Goal: Task Accomplishment & Management: Use online tool/utility

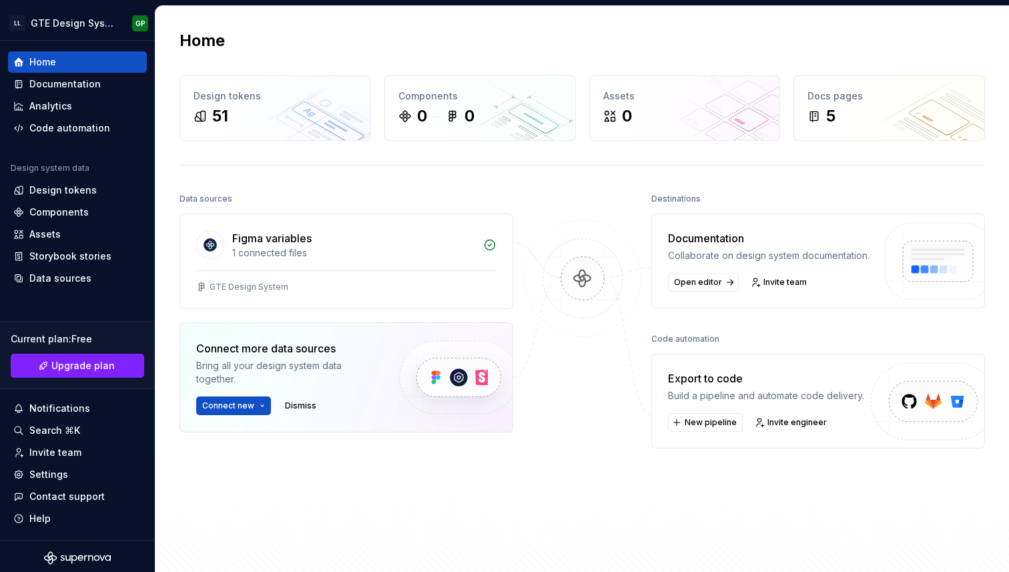
click at [492, 513] on div "Data sources Figma variables 1 connected files GTE Design System Connect more d…" at bounding box center [346, 361] width 334 height 343
click at [715, 428] on span "New pipeline" at bounding box center [711, 422] width 52 height 11
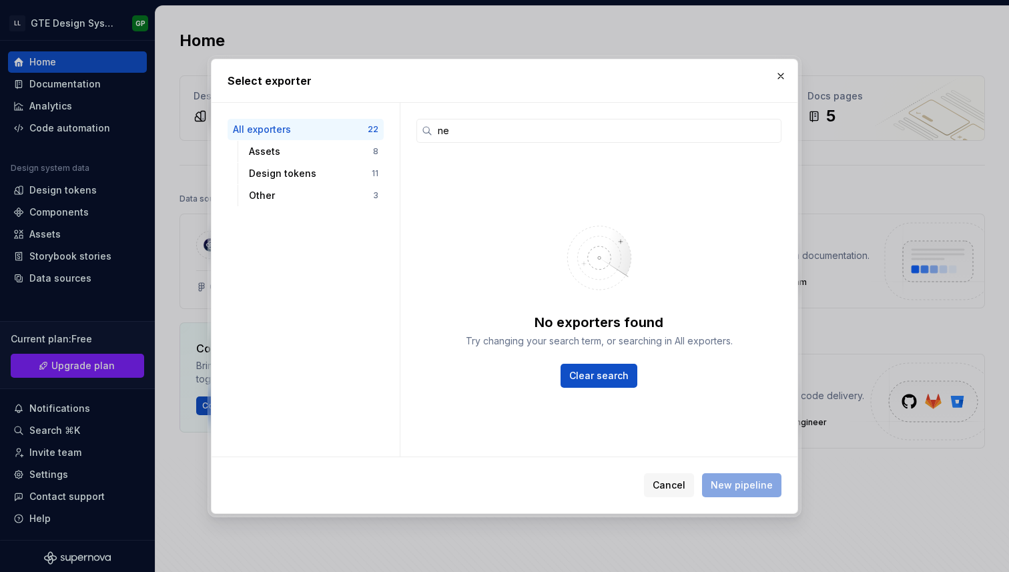
type input "n"
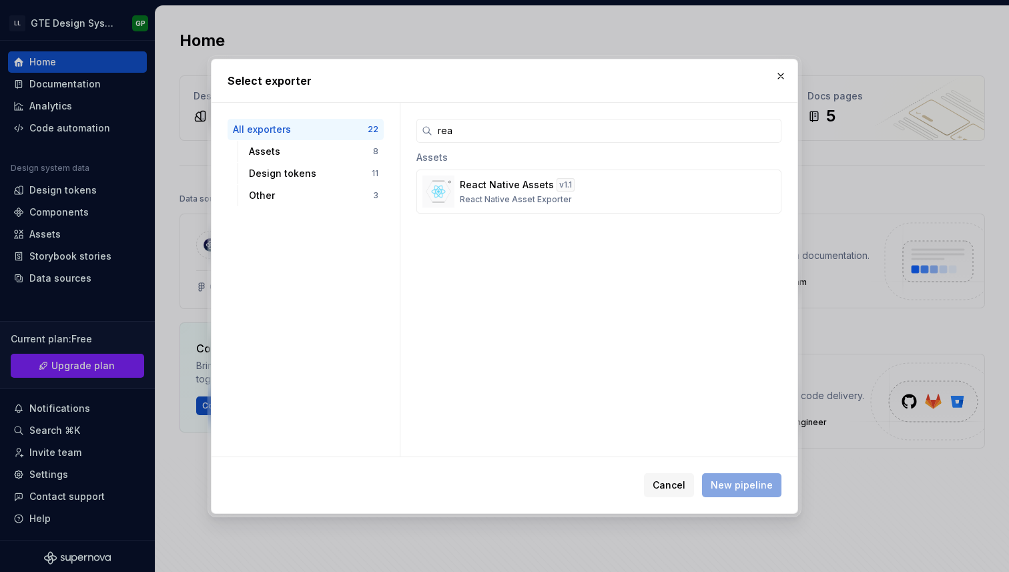
type input "reac"
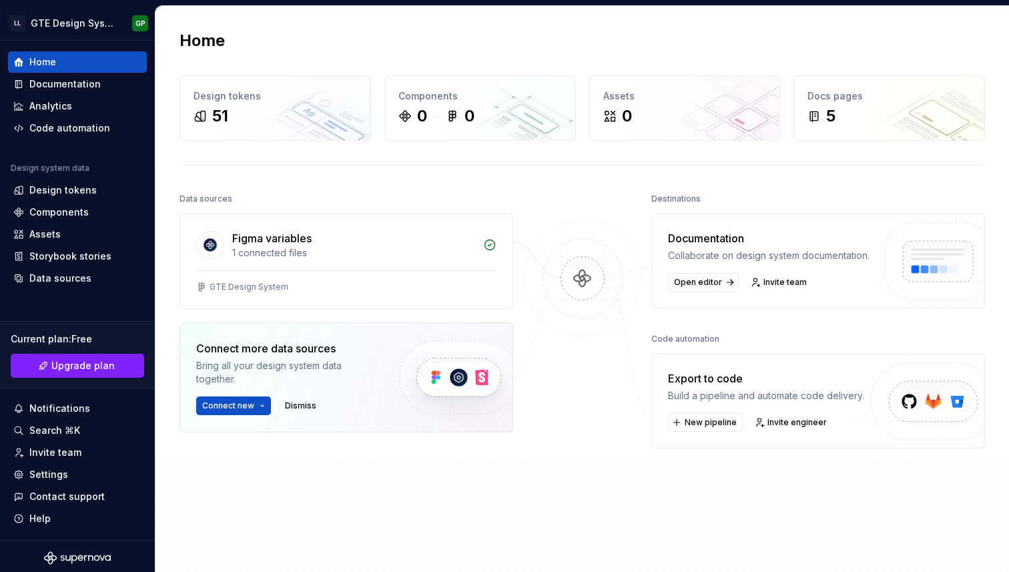
click at [733, 402] on div "Build a pipeline and automate code delivery." at bounding box center [766, 395] width 196 height 13
click at [699, 432] on button "New pipeline" at bounding box center [705, 422] width 75 height 19
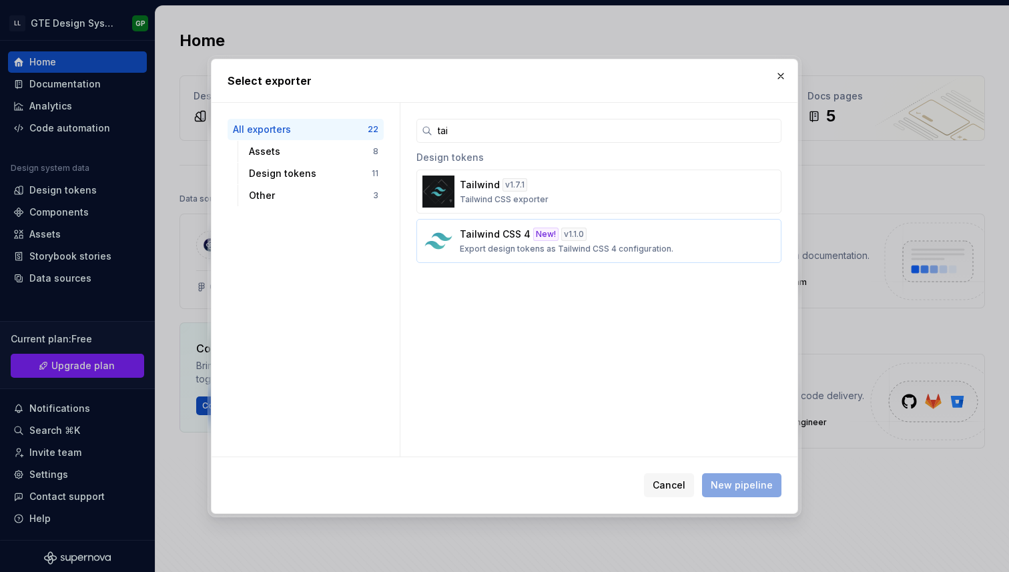
type input "tai"
click at [603, 242] on div "Tailwind CSS 4 New! v 1.1.0 Export design tokens as Tailwind CSS 4 configuratio…" at bounding box center [595, 241] width 270 height 27
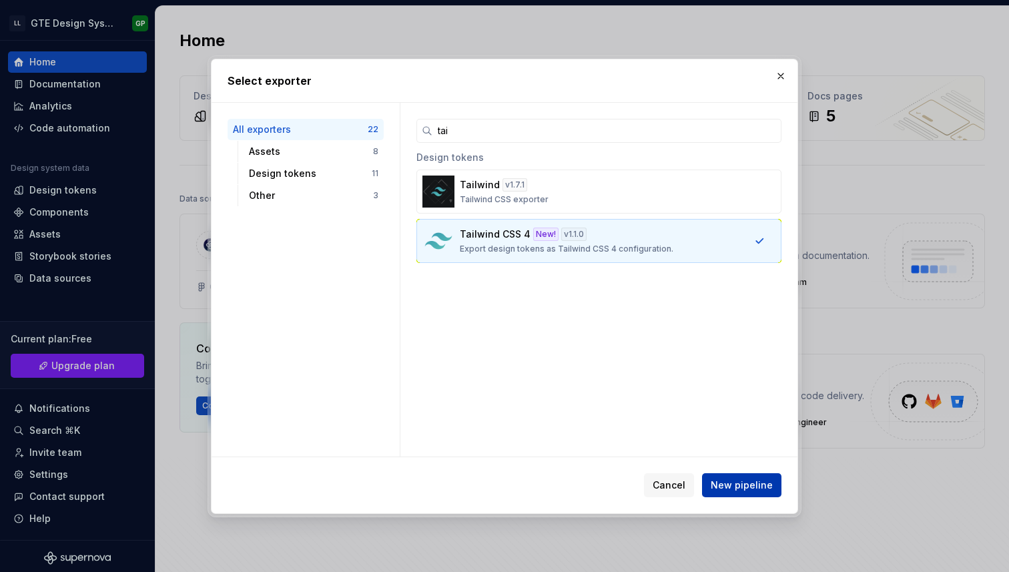
click at [745, 490] on span "New pipeline" at bounding box center [742, 484] width 62 height 13
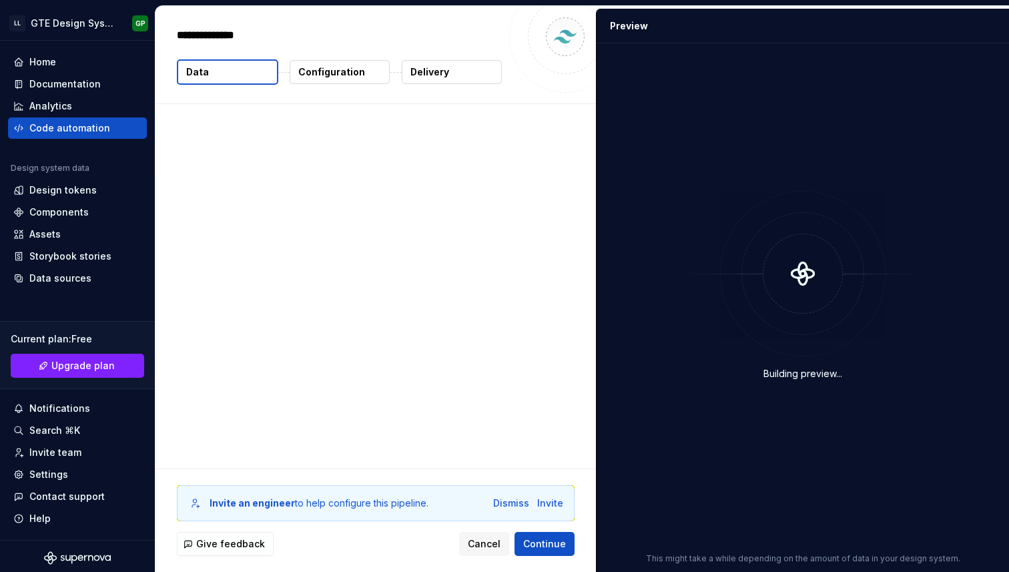
type textarea "*"
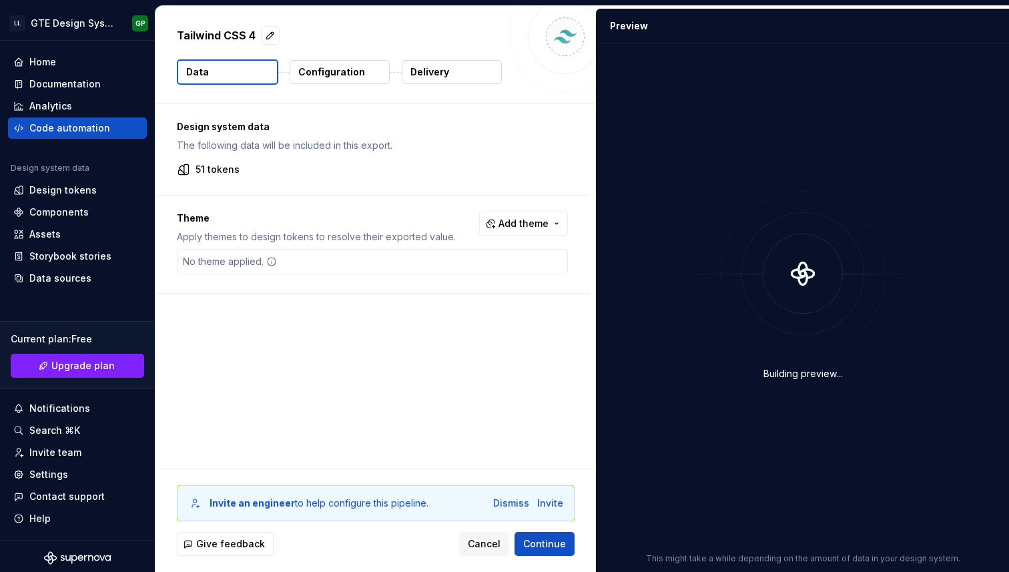
click at [234, 164] on p "51 tokens" at bounding box center [218, 169] width 44 height 13
click at [342, 76] on p "Configuration" at bounding box center [331, 71] width 67 height 13
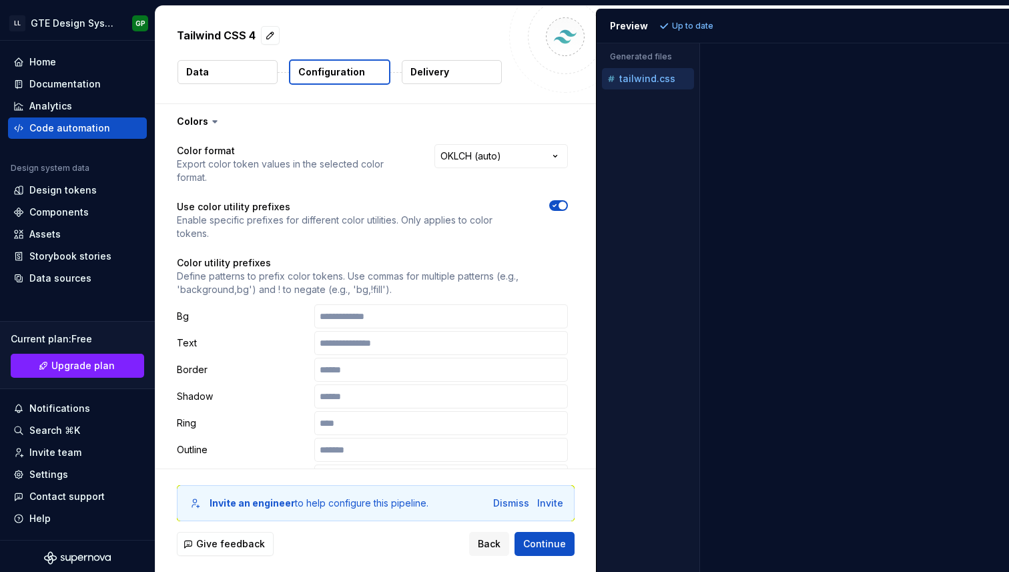
click at [224, 76] on button "Data" at bounding box center [227, 72] width 100 height 24
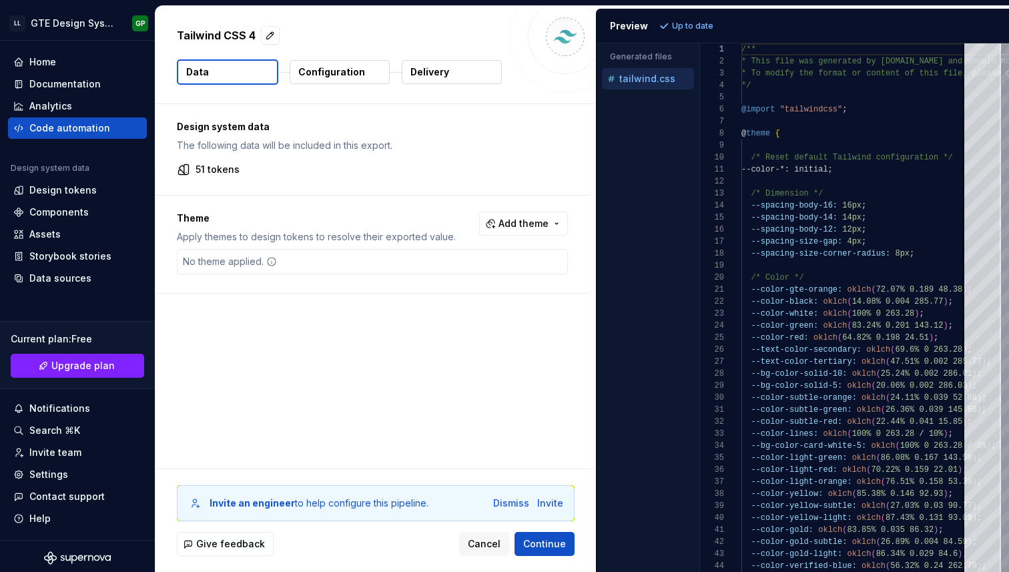
click at [221, 77] on button "Data" at bounding box center [227, 71] width 101 height 25
click at [223, 264] on div "No theme applied." at bounding box center [229, 262] width 105 height 24
click at [301, 257] on div "No theme applied." at bounding box center [372, 261] width 391 height 25
click at [507, 222] on span "Add theme" at bounding box center [523, 223] width 50 height 13
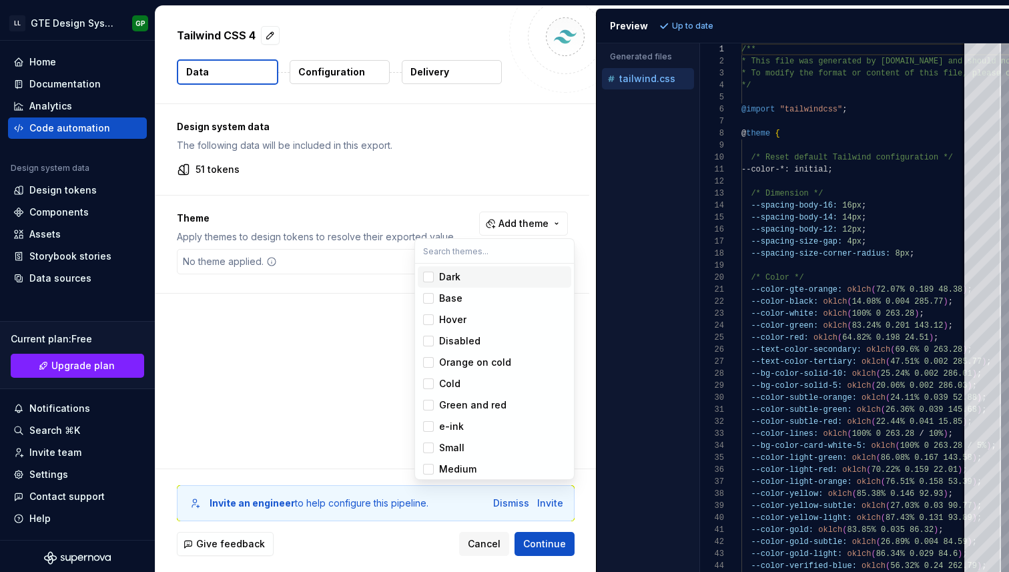
click at [461, 282] on div "Dark" at bounding box center [502, 276] width 127 height 13
click at [350, 361] on html "LL GTE Design System GP Home Documentation Analytics Code automation Design sys…" at bounding box center [504, 286] width 1009 height 572
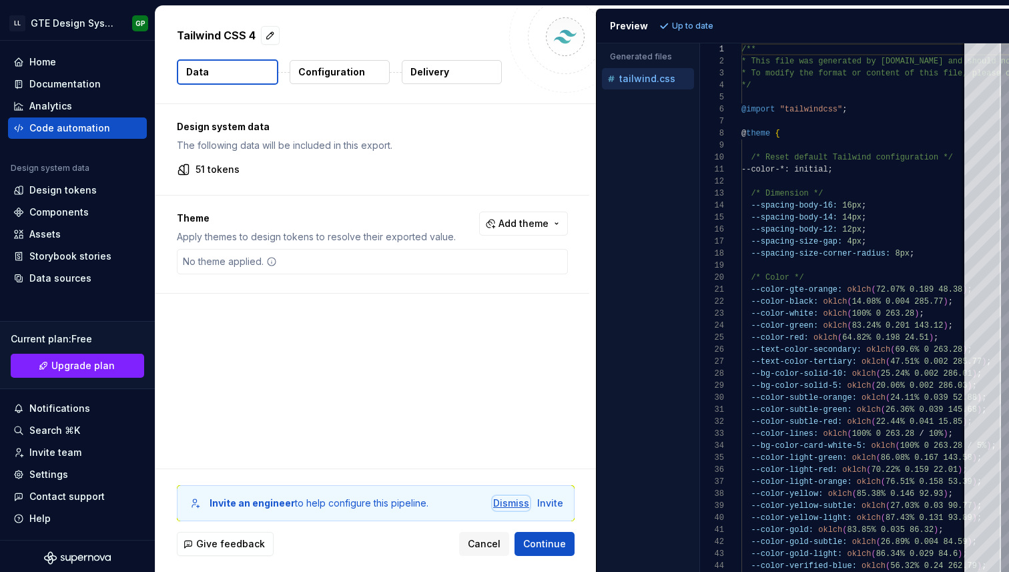
click at [509, 504] on div "Dismiss" at bounding box center [511, 502] width 36 height 13
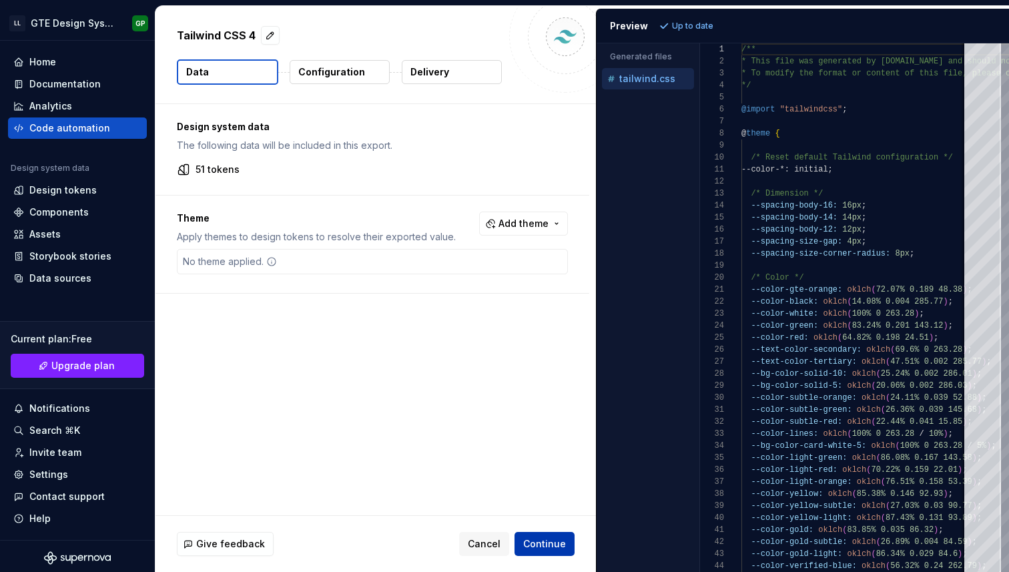
click at [544, 542] on span "Continue" at bounding box center [544, 543] width 43 height 13
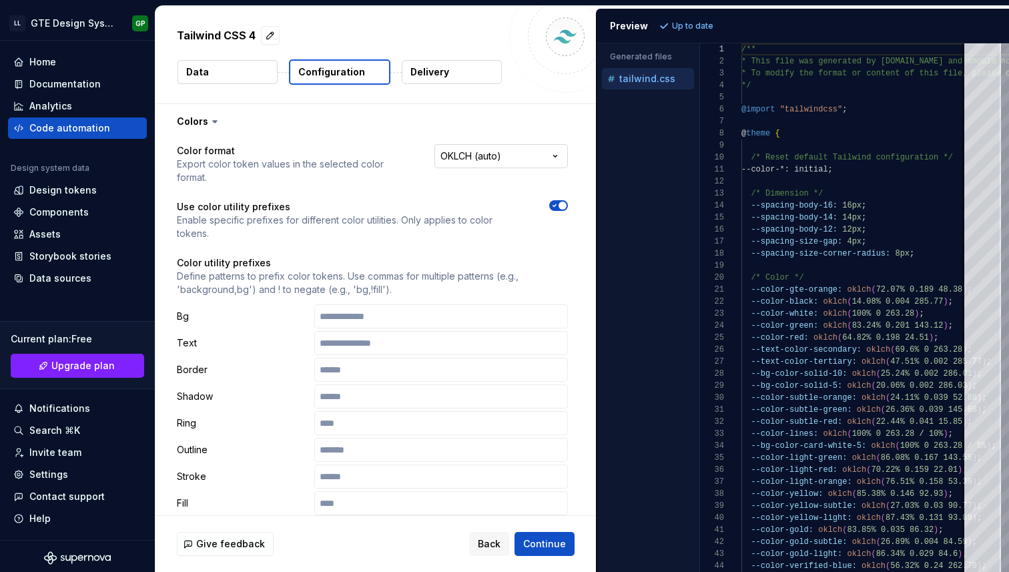
click at [496, 159] on html "**********" at bounding box center [504, 286] width 1009 height 572
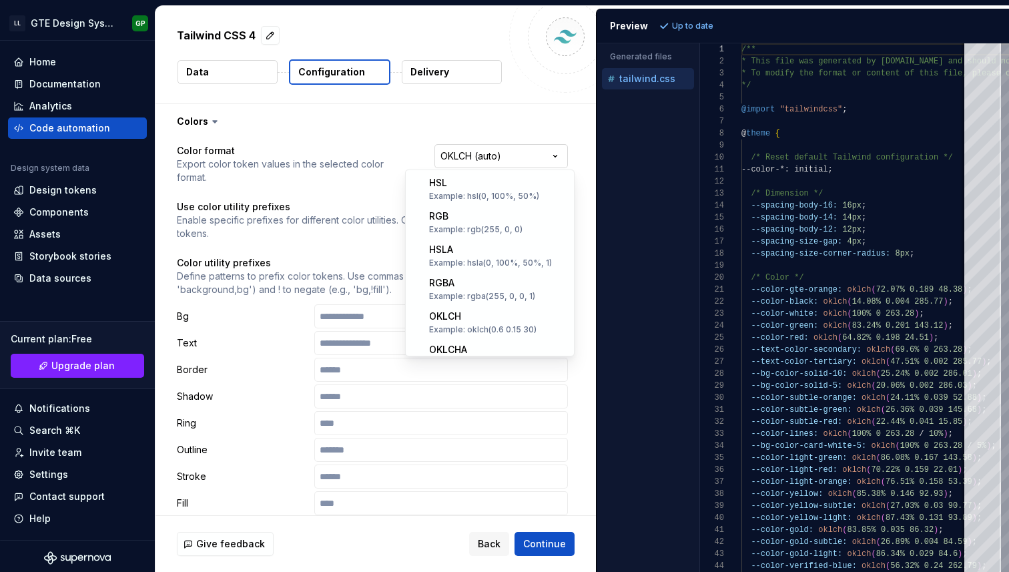
scroll to position [215, 0]
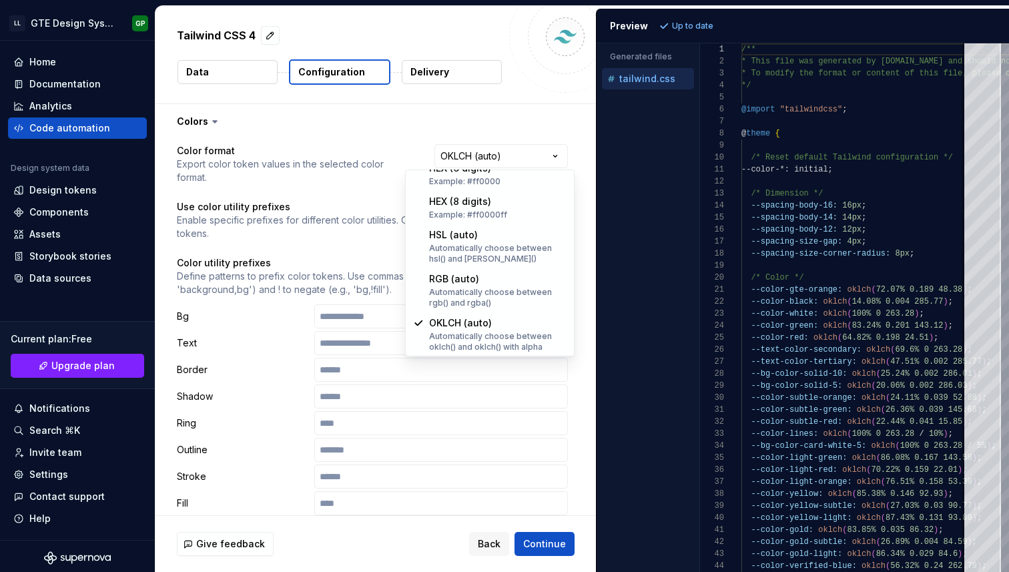
click at [496, 153] on html "**********" at bounding box center [504, 286] width 1009 height 572
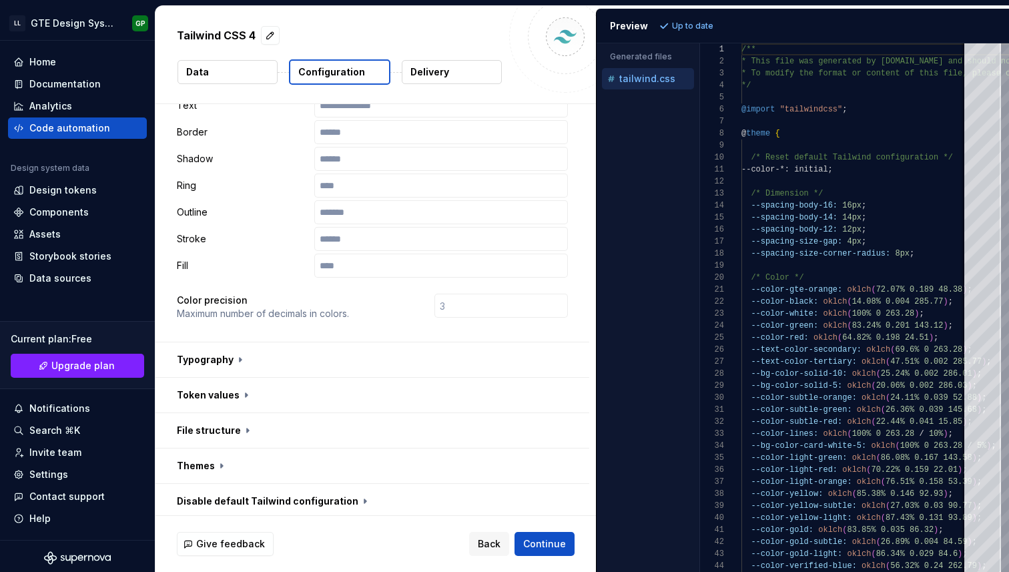
scroll to position [356, 0]
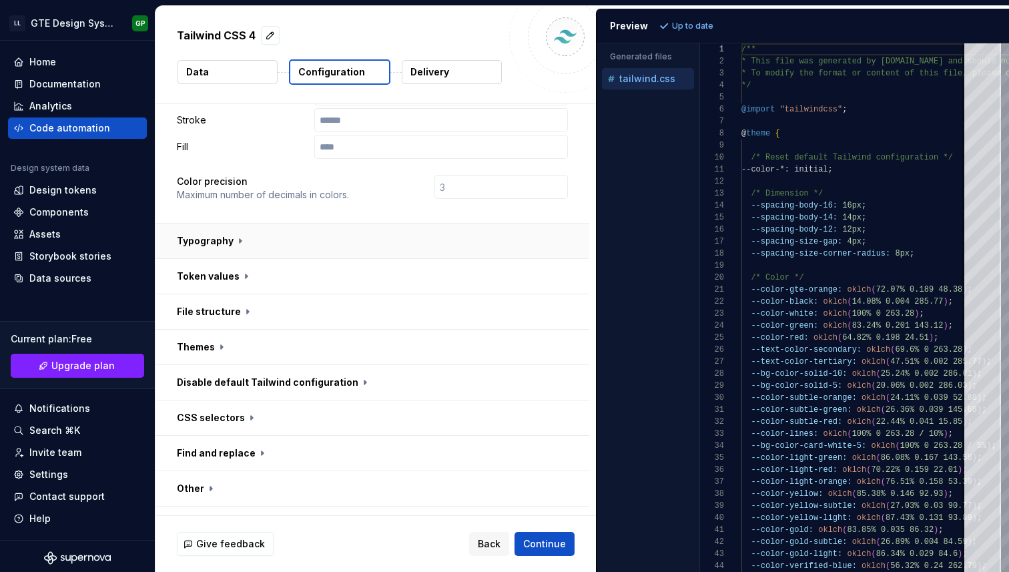
click at [282, 224] on button "button" at bounding box center [372, 241] width 434 height 35
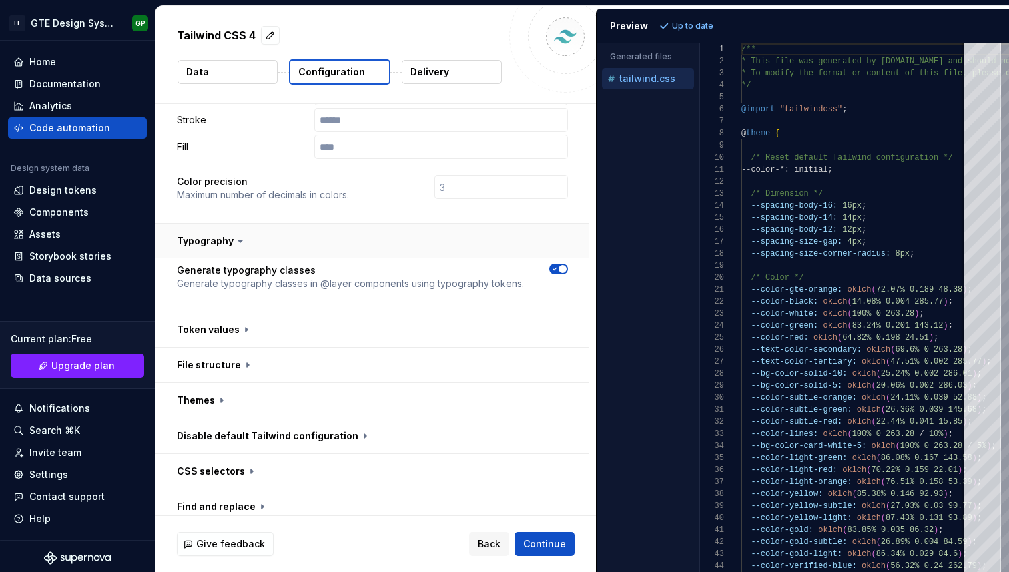
click at [360, 224] on button "button" at bounding box center [372, 241] width 434 height 35
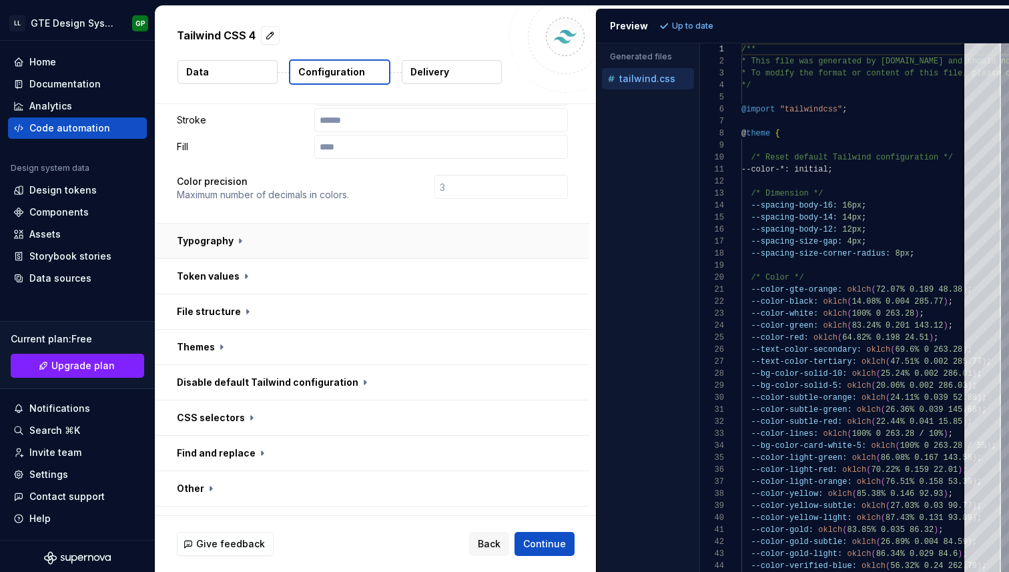
click at [360, 224] on button "button" at bounding box center [372, 241] width 434 height 35
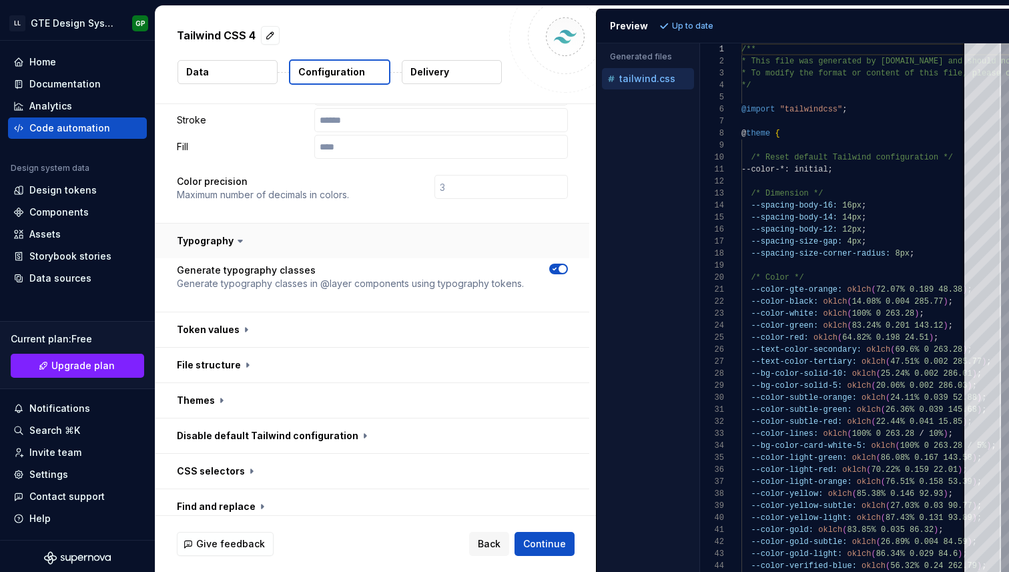
click at [360, 224] on button "button" at bounding box center [372, 241] width 434 height 35
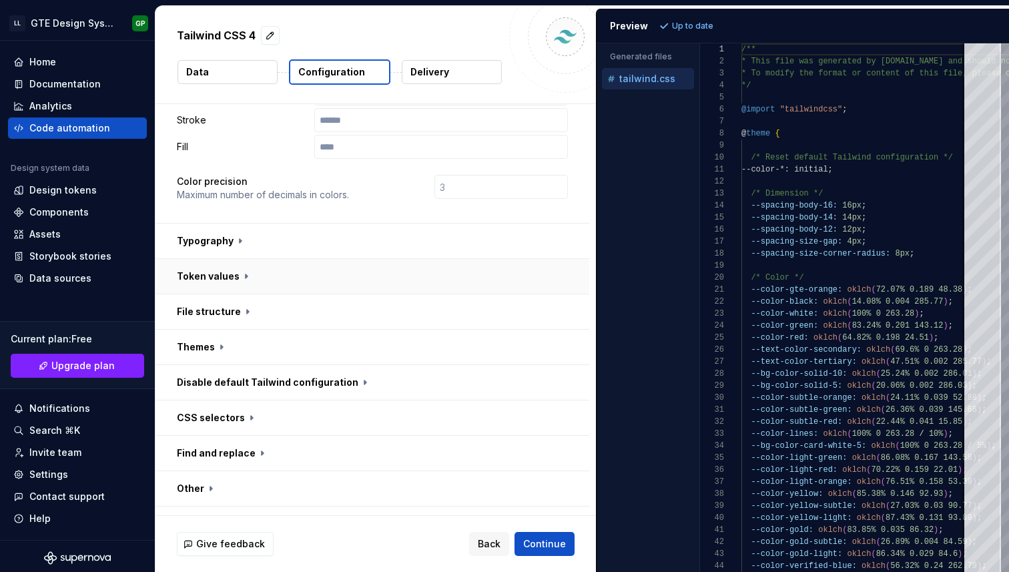
click at [334, 259] on button "button" at bounding box center [372, 276] width 434 height 35
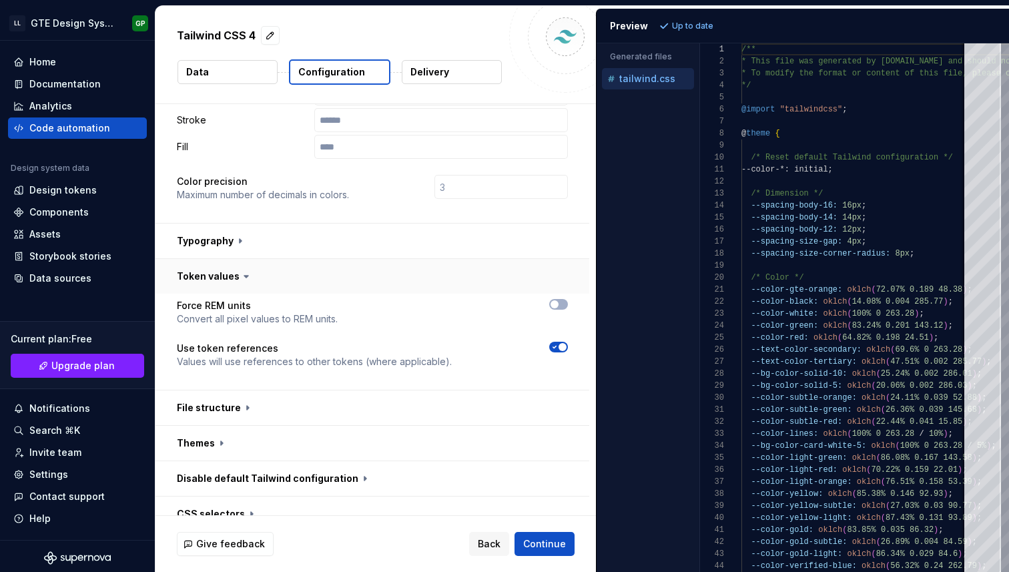
click at [376, 259] on button "button" at bounding box center [372, 276] width 434 height 35
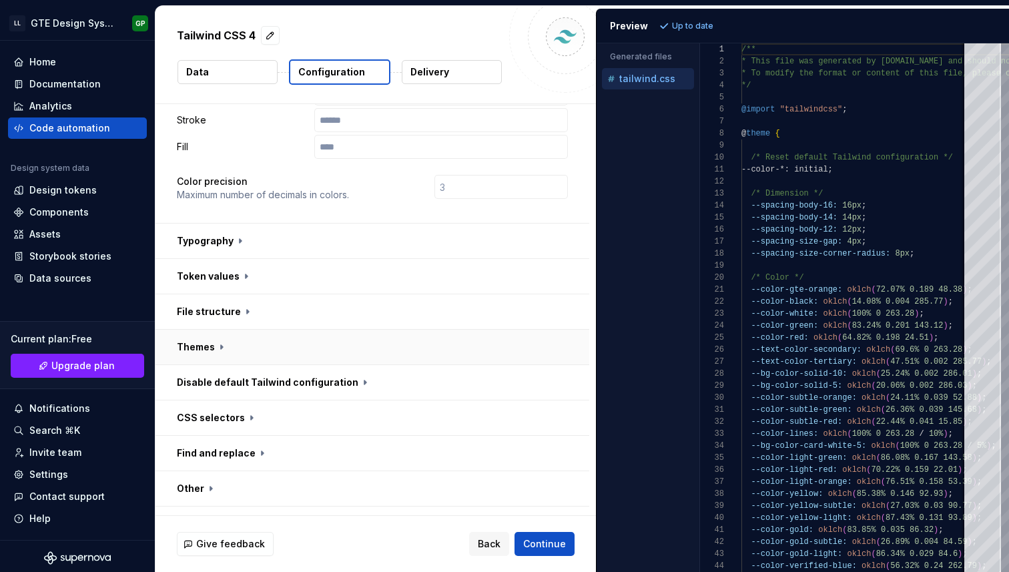
click at [354, 330] on button "button" at bounding box center [372, 347] width 434 height 35
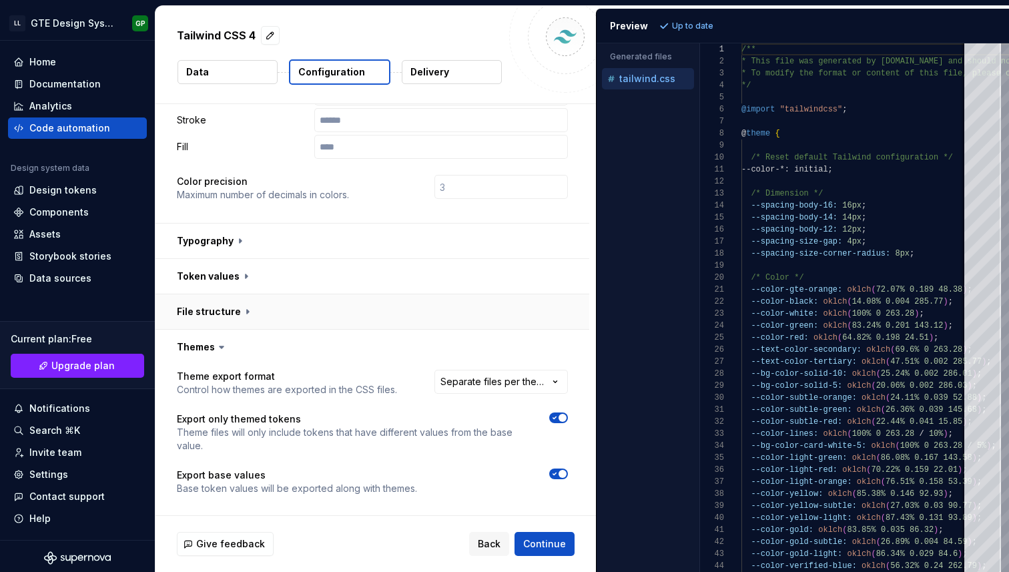
click at [356, 294] on button "button" at bounding box center [372, 311] width 434 height 35
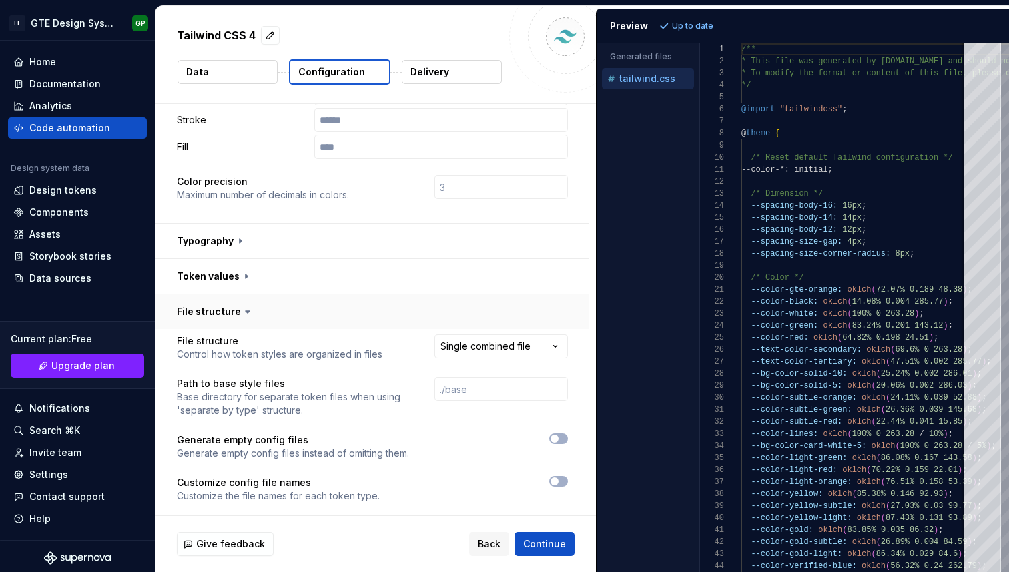
click at [346, 294] on button "button" at bounding box center [372, 311] width 434 height 35
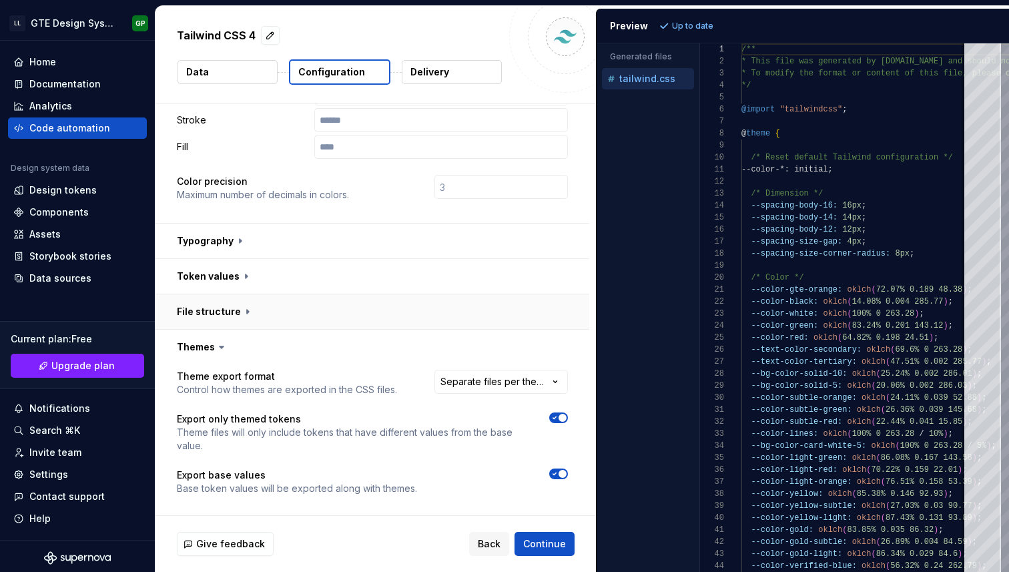
click at [346, 294] on button "button" at bounding box center [372, 311] width 434 height 35
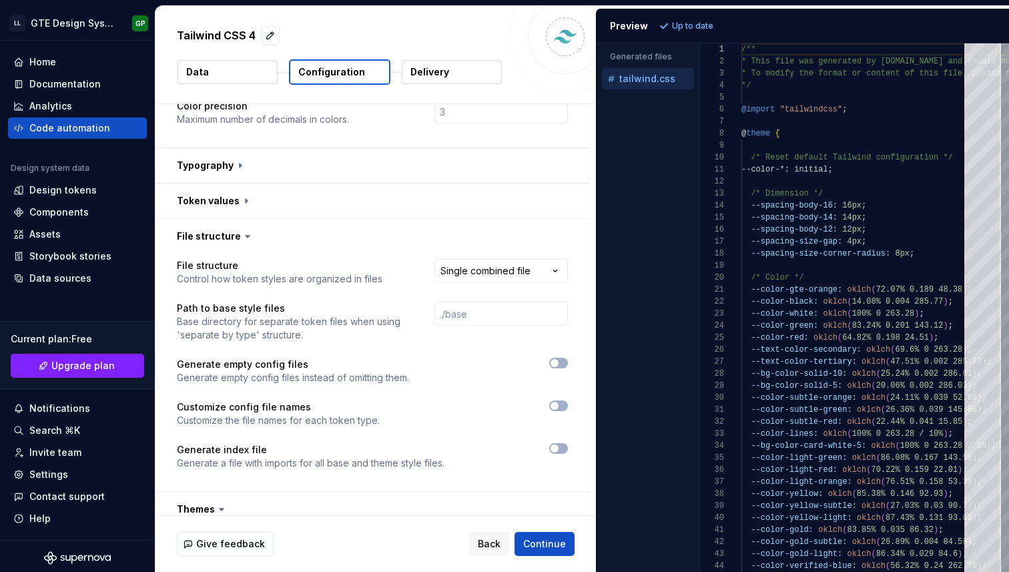
scroll to position [442, 0]
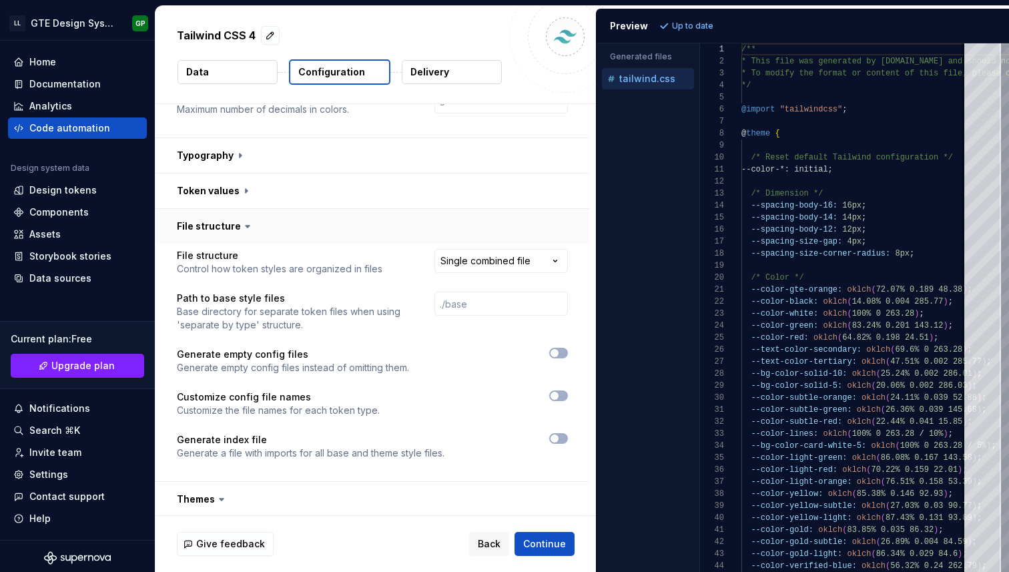
click at [370, 209] on button "button" at bounding box center [372, 226] width 434 height 35
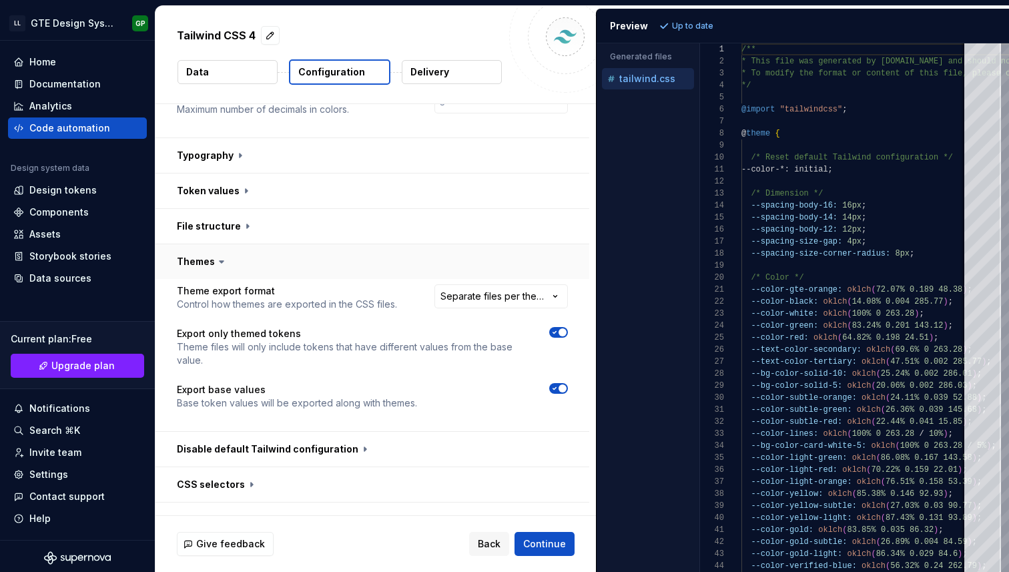
click at [317, 244] on button "button" at bounding box center [372, 261] width 434 height 35
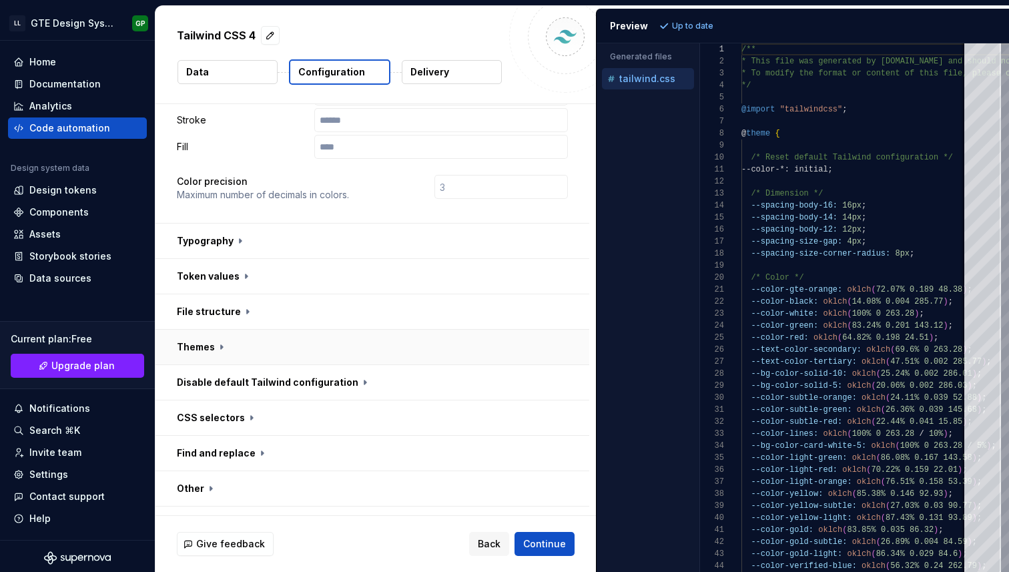
click at [288, 330] on button "button" at bounding box center [372, 347] width 434 height 35
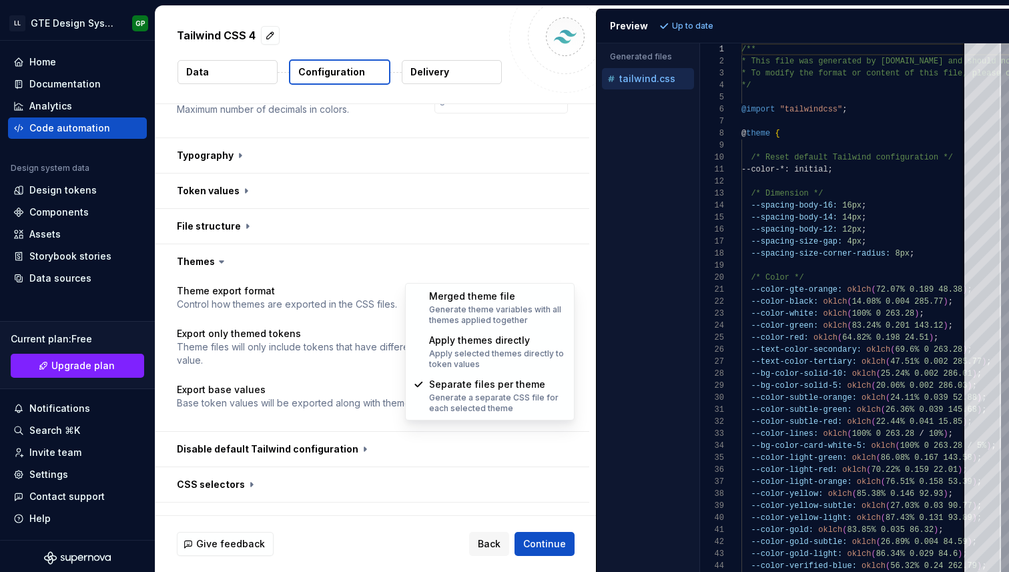
click at [475, 268] on html "**********" at bounding box center [504, 286] width 1009 height 572
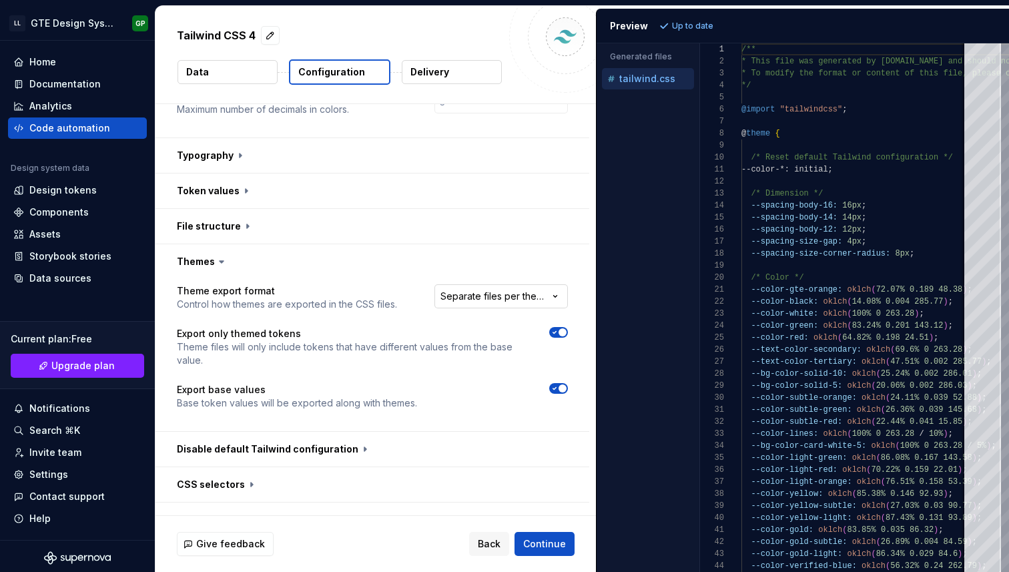
click at [475, 268] on html "**********" at bounding box center [504, 286] width 1009 height 572
click at [329, 250] on button "button" at bounding box center [372, 261] width 434 height 35
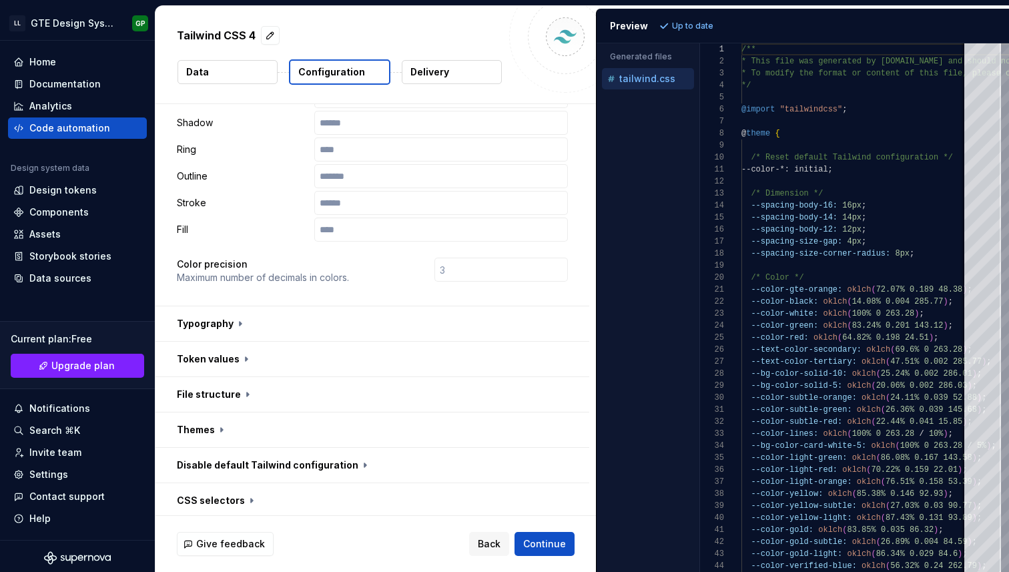
scroll to position [356, 0]
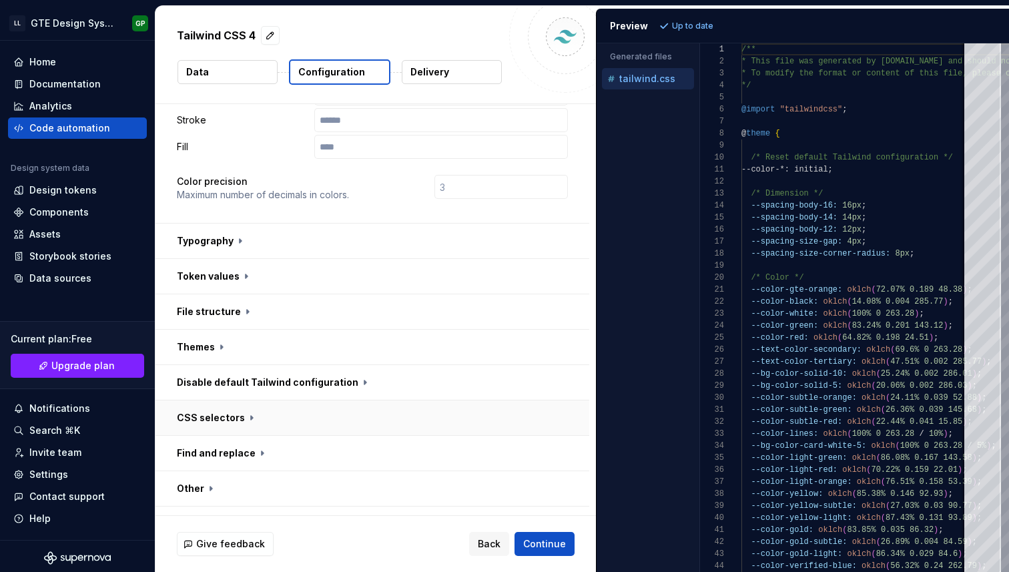
click at [317, 401] on button "button" at bounding box center [372, 417] width 434 height 35
click at [328, 400] on button "button" at bounding box center [372, 417] width 434 height 35
click at [344, 368] on button "button" at bounding box center [372, 382] width 434 height 35
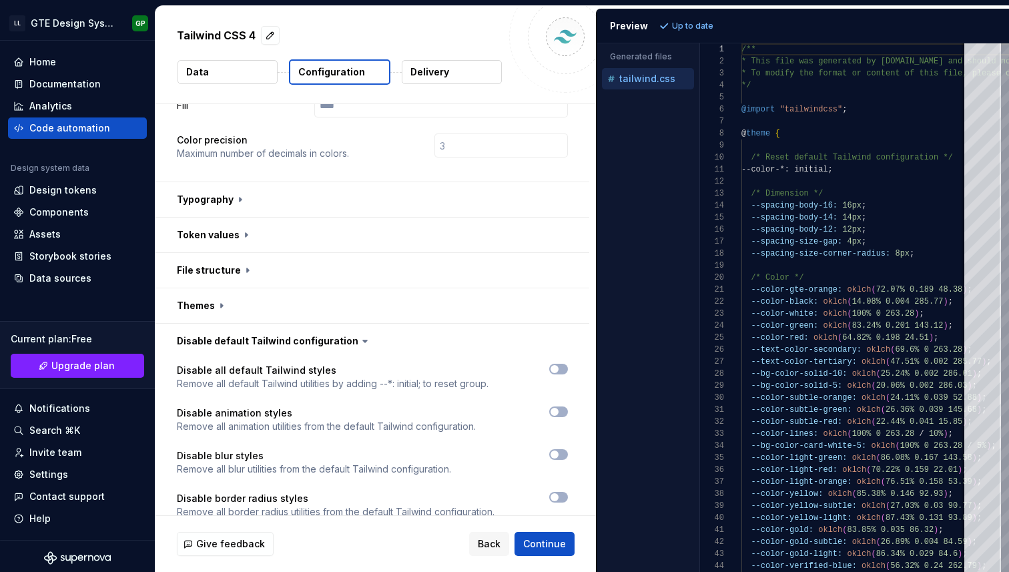
scroll to position [399, 0]
click at [406, 322] on button "button" at bounding box center [372, 339] width 434 height 35
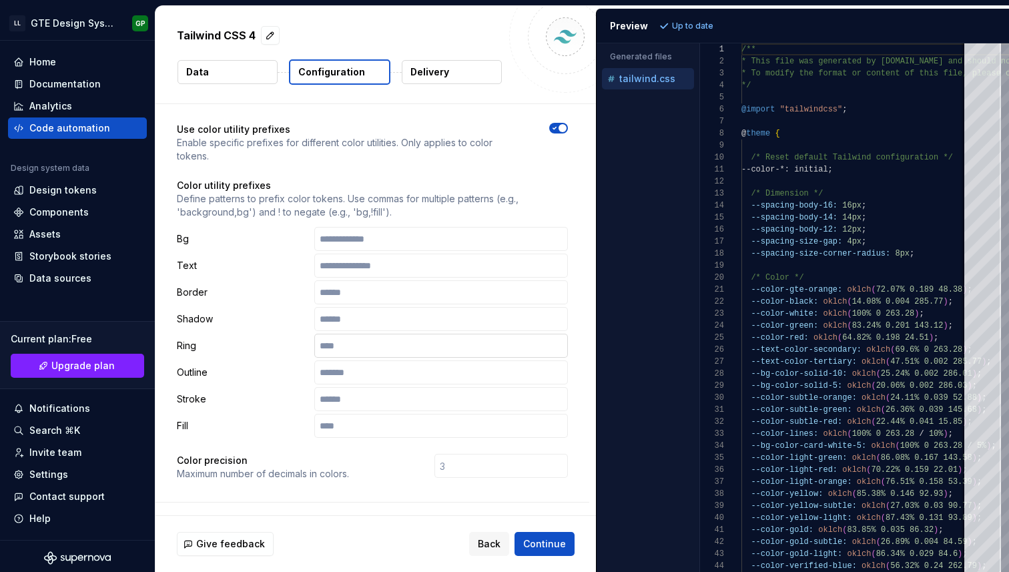
scroll to position [52, 0]
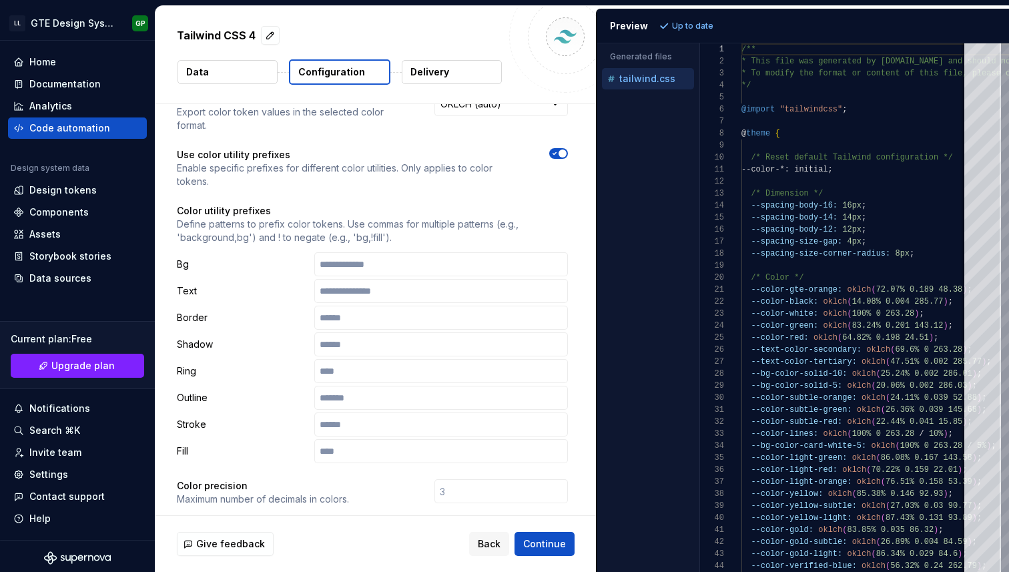
click at [374, 252] on div "Bg Text Border Shadow Ring Outline Stroke Fill" at bounding box center [372, 357] width 391 height 211
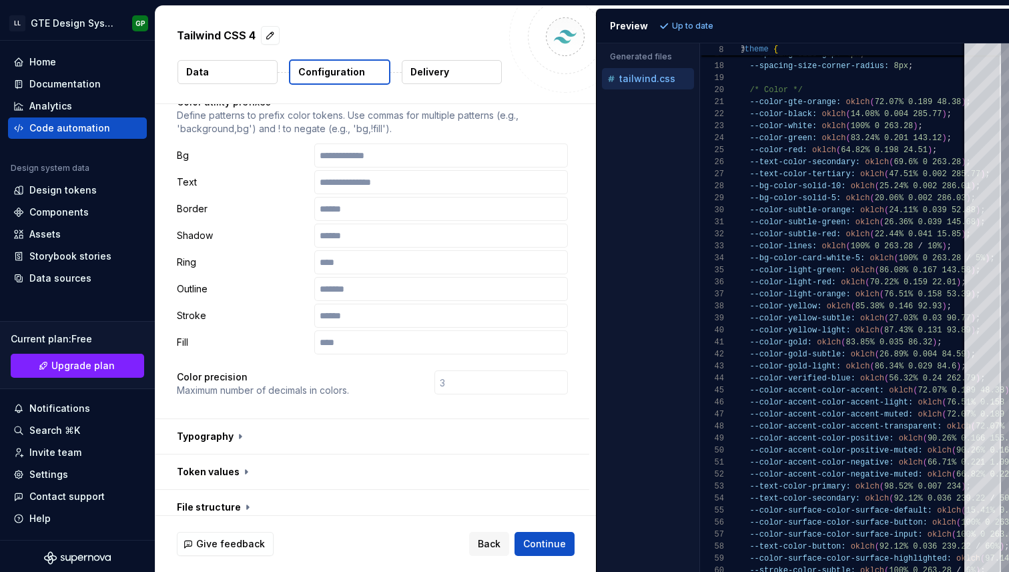
scroll to position [186, 0]
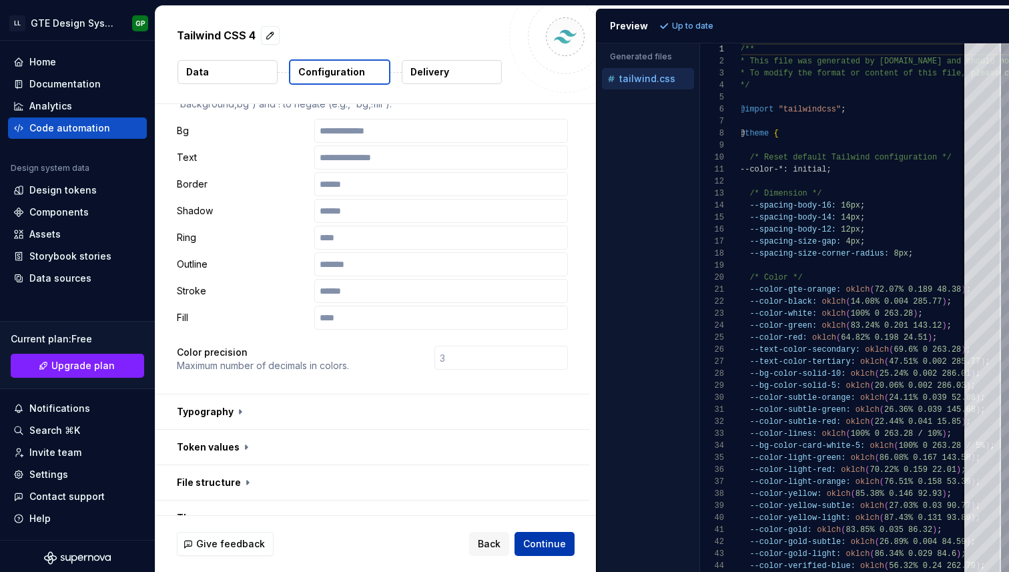
click at [530, 534] on button "Continue" at bounding box center [544, 544] width 60 height 24
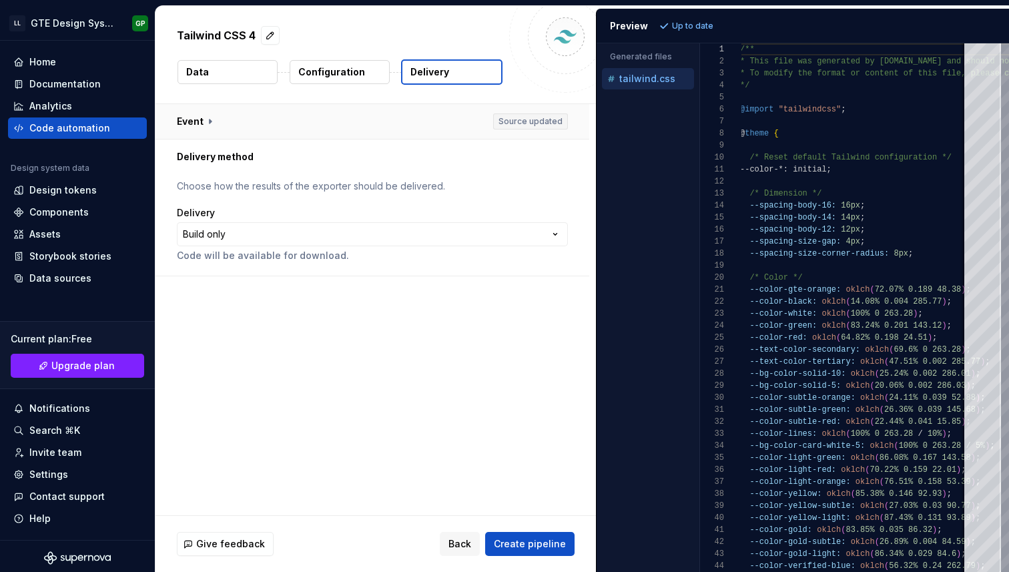
click at [514, 123] on button "button" at bounding box center [372, 121] width 434 height 35
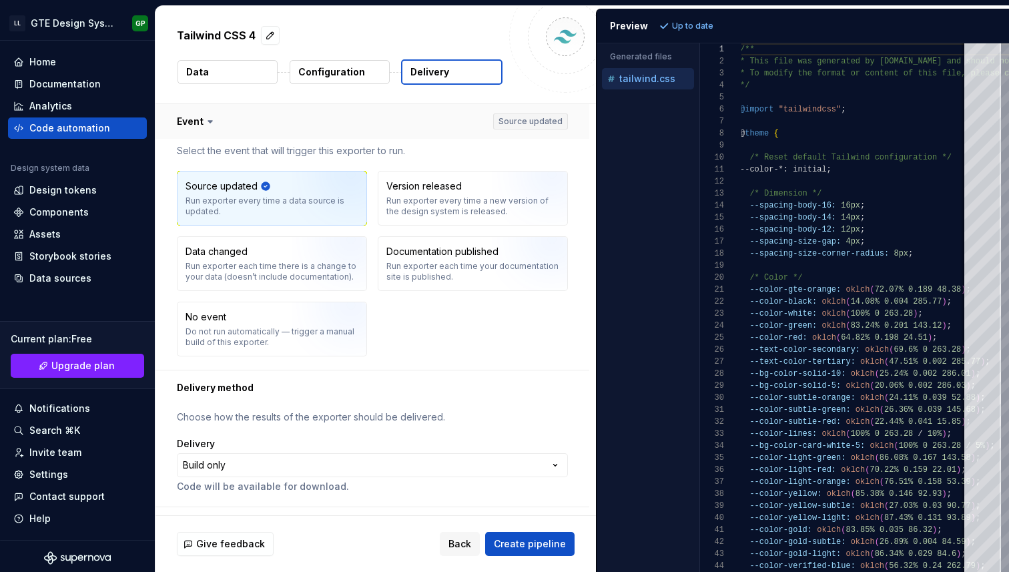
click at [418, 127] on button "button" at bounding box center [372, 121] width 434 height 35
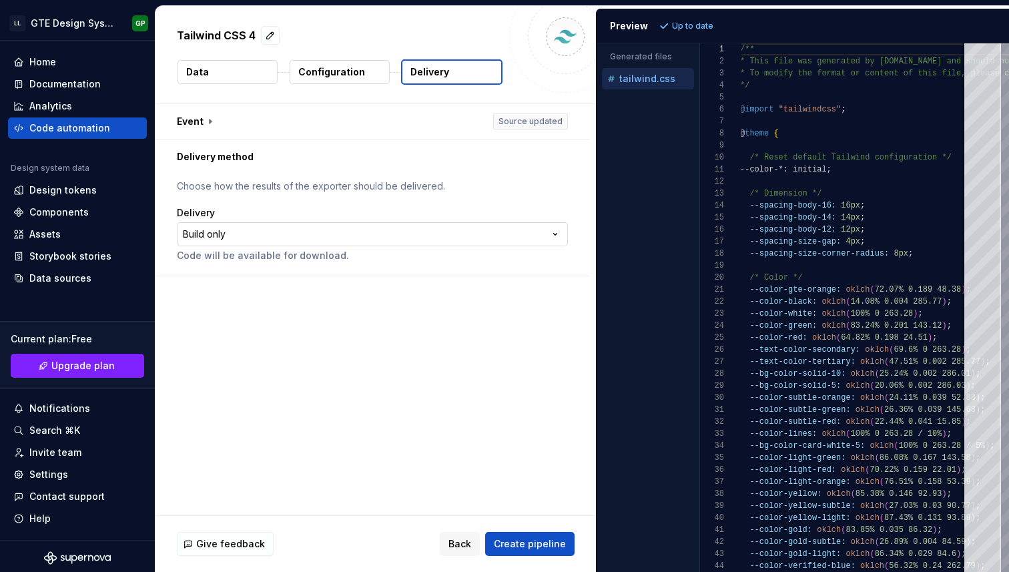
click at [313, 240] on html "**********" at bounding box center [504, 286] width 1009 height 572
click at [328, 212] on html "**********" at bounding box center [504, 286] width 1009 height 572
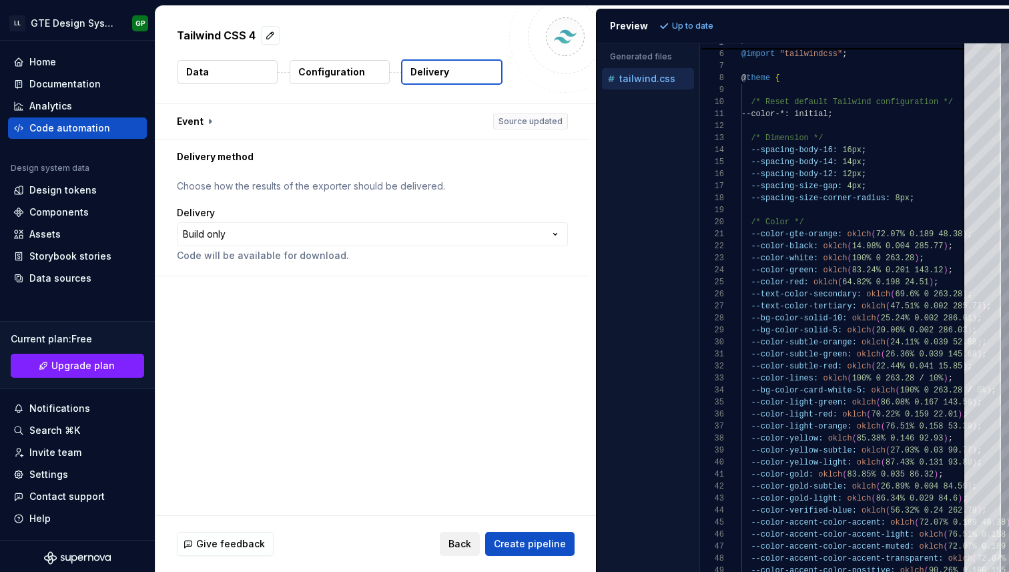
click at [462, 538] on span "Back" at bounding box center [459, 543] width 23 height 13
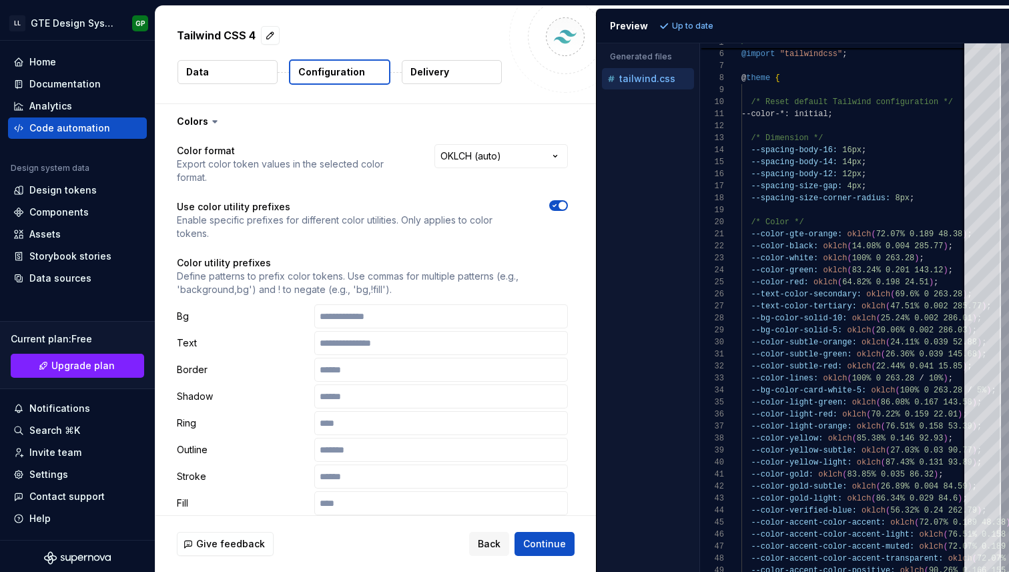
click at [459, 549] on div "Give feedback Back Continue" at bounding box center [376, 544] width 398 height 24
click at [482, 545] on span "Back" at bounding box center [489, 543] width 23 height 13
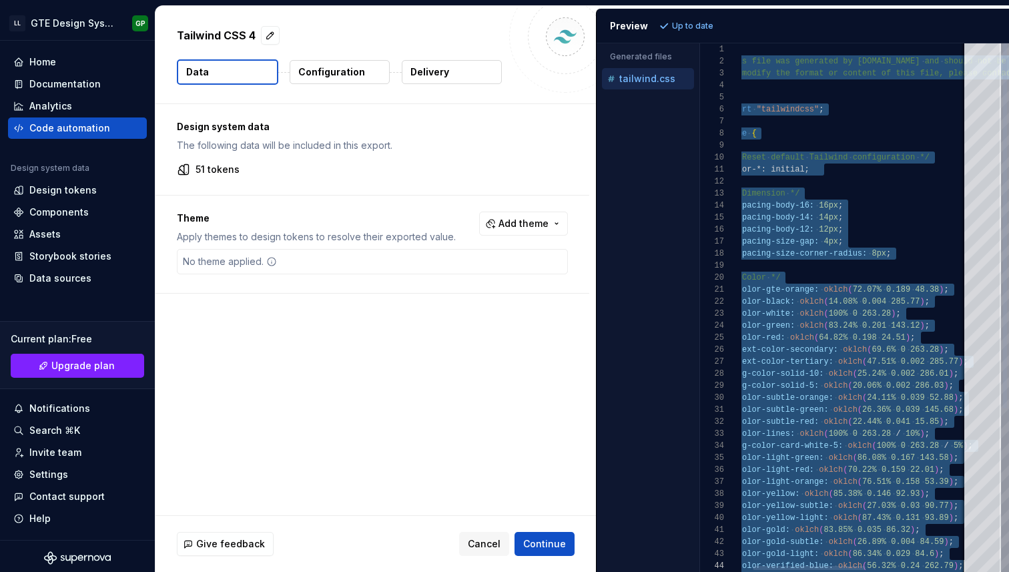
scroll to position [0, 63]
drag, startPoint x: 742, startPoint y: 49, endPoint x: 779, endPoint y: 500, distance: 451.9
click at [779, 500] on div "/* Color */ --color-gte-orange: oklch ( 72.07% 0.189 48.38 ) ; --color-black: o…" at bounding box center [946, 425] width 456 height 765
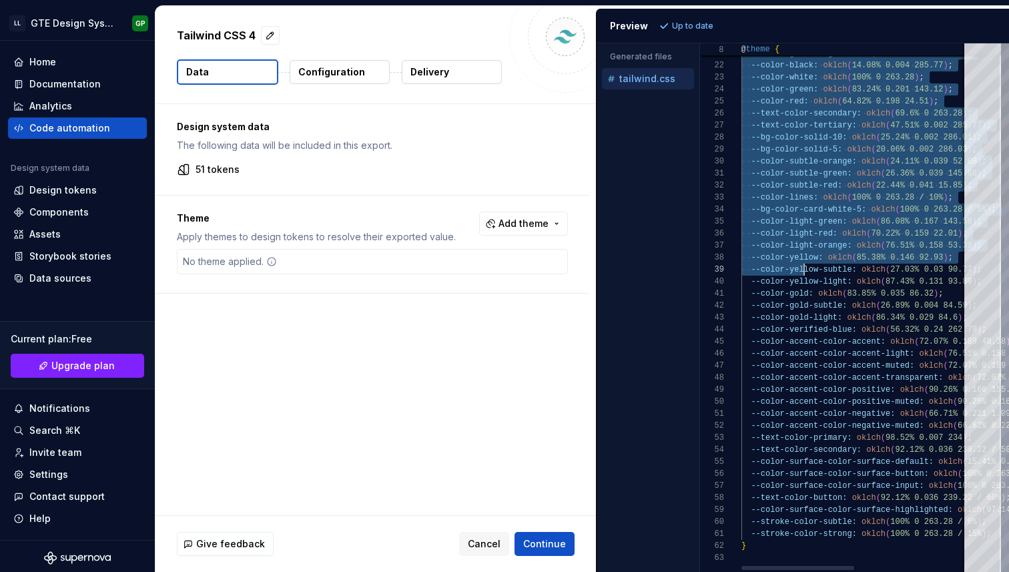
click at [801, 548] on div "/* Color */ --color-gte-orange: oklch ( 72.07% 0.189 48.38 ) ; --color-black: o…" at bounding box center [969, 189] width 456 height 765
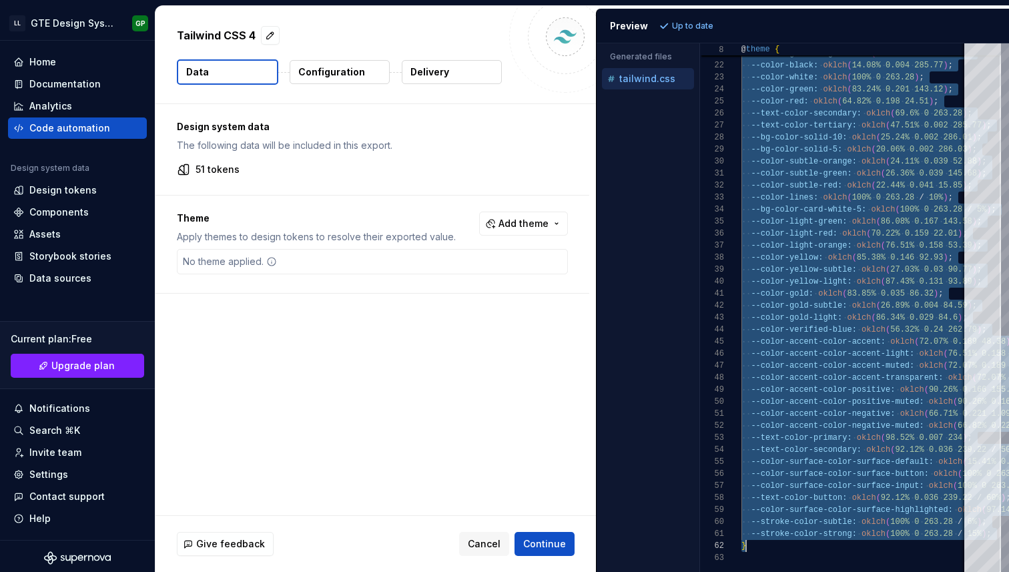
click at [226, 81] on button "Data" at bounding box center [227, 71] width 101 height 25
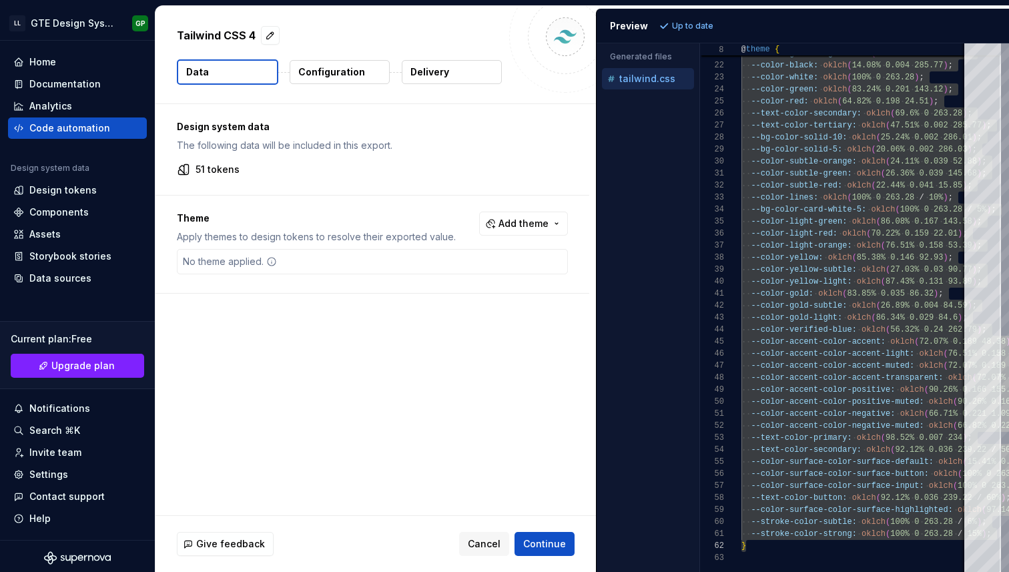
click at [390, 247] on div "Theme Apply themes to design tokens to resolve their exported value. Add theme …" at bounding box center [372, 244] width 434 height 97
click at [526, 213] on button "Add theme" at bounding box center [523, 224] width 89 height 24
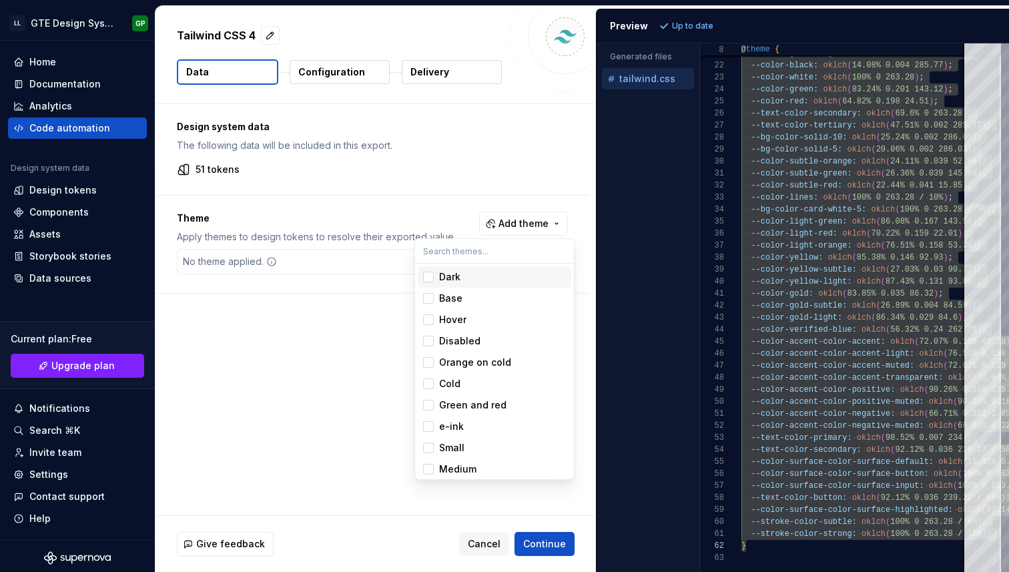
click at [508, 272] on div "Dark" at bounding box center [502, 276] width 127 height 13
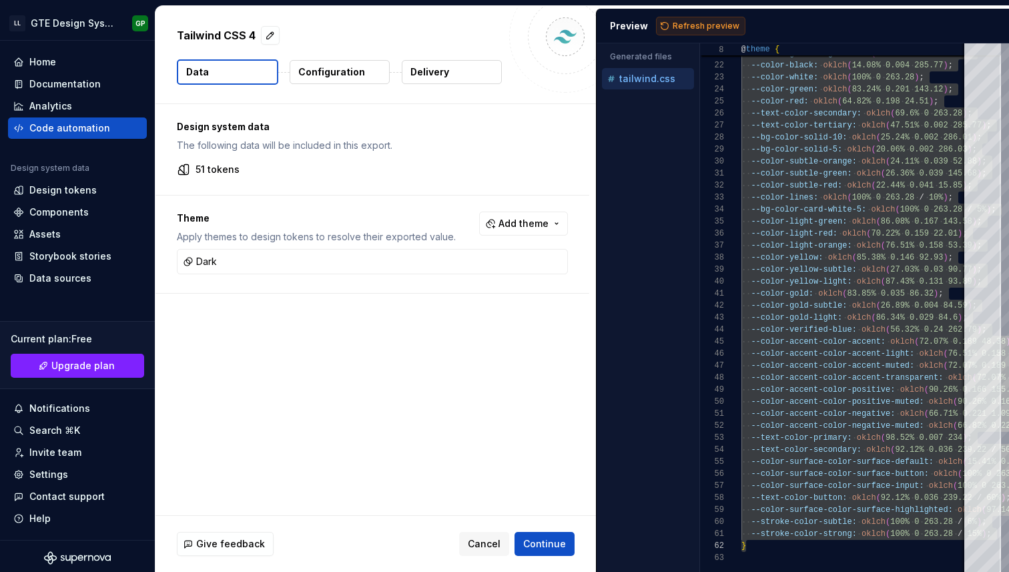
click at [709, 29] on html "LL GTE Design System GP Home Documentation Analytics Code automation Design sys…" at bounding box center [504, 286] width 1009 height 572
click at [709, 29] on span "Refresh preview" at bounding box center [706, 26] width 67 height 11
click at [827, 143] on div "/* Color */ --color-gte-orange: oklch ( 72.07% 0.189 48.38 ) ; --color-black: o…" at bounding box center [969, 189] width 456 height 765
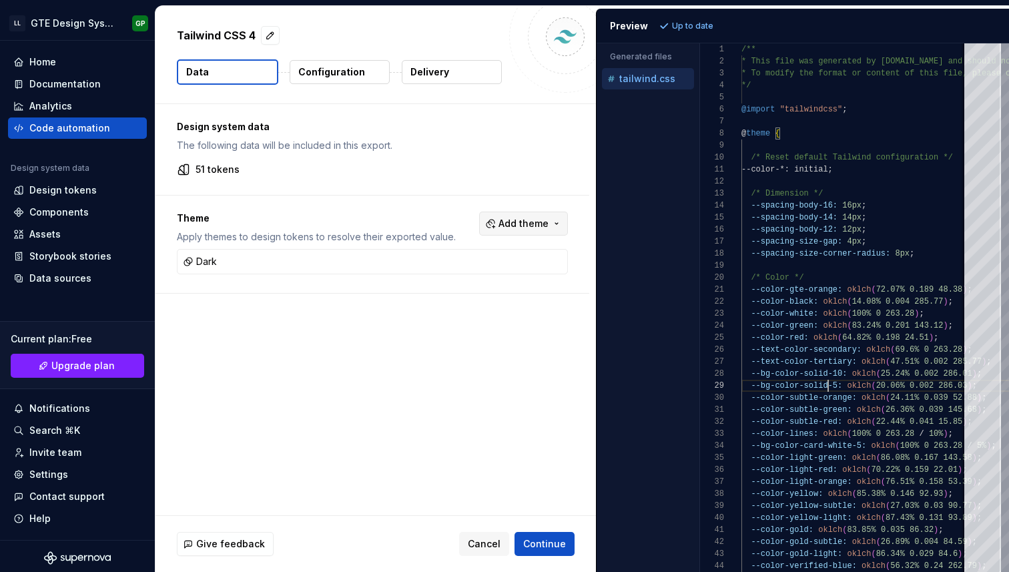
click at [539, 221] on span "Add theme" at bounding box center [523, 223] width 50 height 13
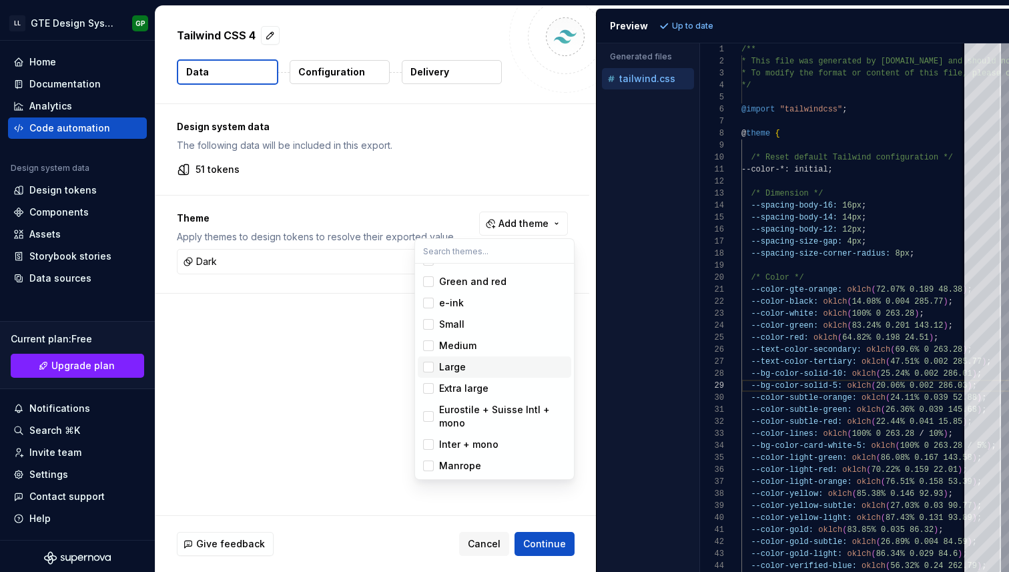
scroll to position [0, 0]
click at [864, 243] on html "LL GTE Design System GP Home Documentation Analytics Code automation Design sys…" at bounding box center [504, 286] width 1009 height 572
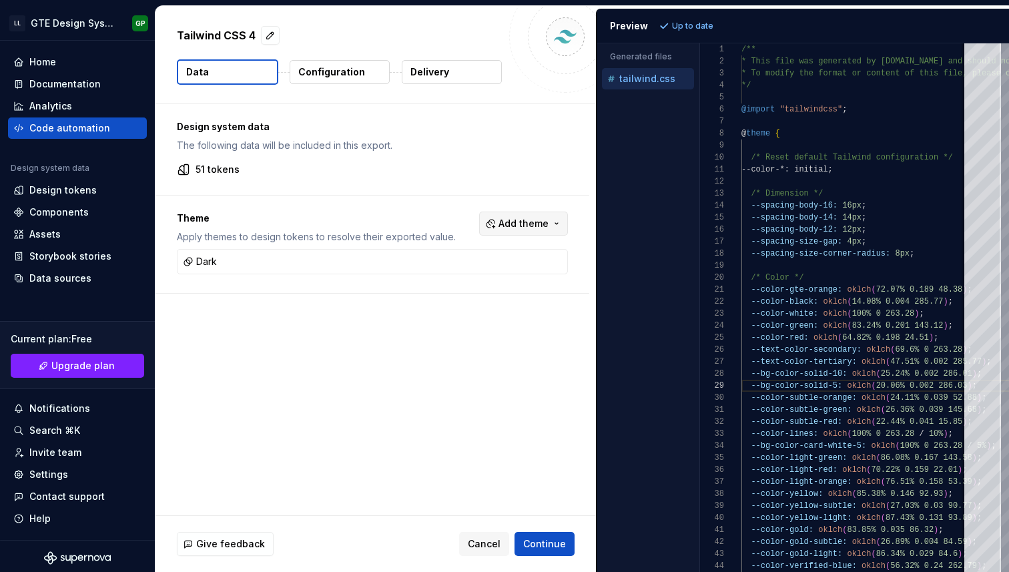
click at [504, 231] on button "Add theme" at bounding box center [523, 224] width 89 height 24
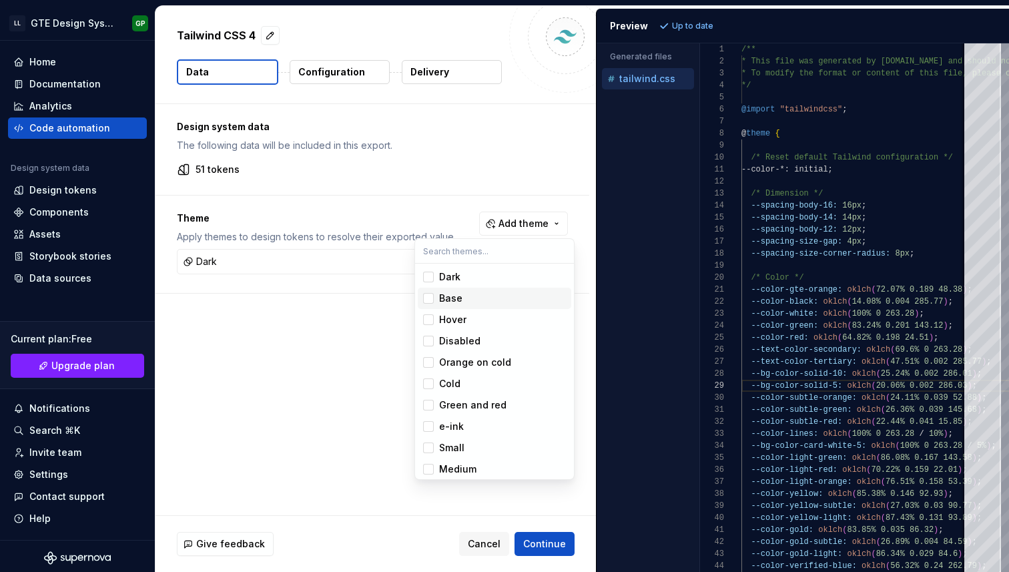
click at [467, 292] on div "Base" at bounding box center [502, 298] width 127 height 13
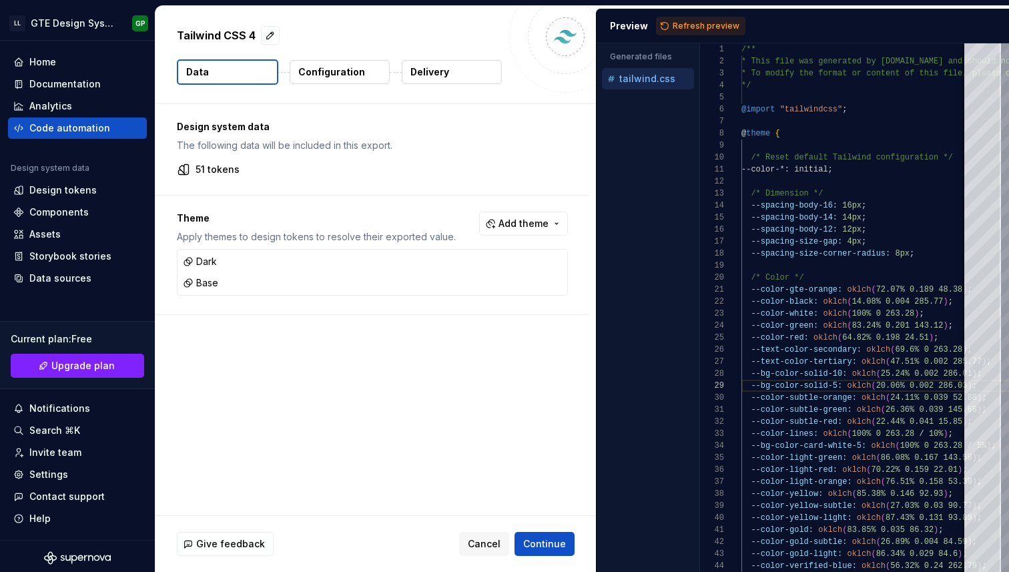
click at [296, 392] on html "LL GTE Design System GP Home Documentation Analytics Code automation Design sys…" at bounding box center [504, 286] width 1009 height 572
click at [701, 13] on div "Preview Refresh preview" at bounding box center [803, 26] width 412 height 35
click at [718, 35] on div "Preview Refresh preview" at bounding box center [803, 26] width 412 height 35
click at [711, 24] on span "Refresh preview" at bounding box center [706, 26] width 67 height 11
click at [635, 88] on div "tailwind.base.css" at bounding box center [648, 78] width 92 height 21
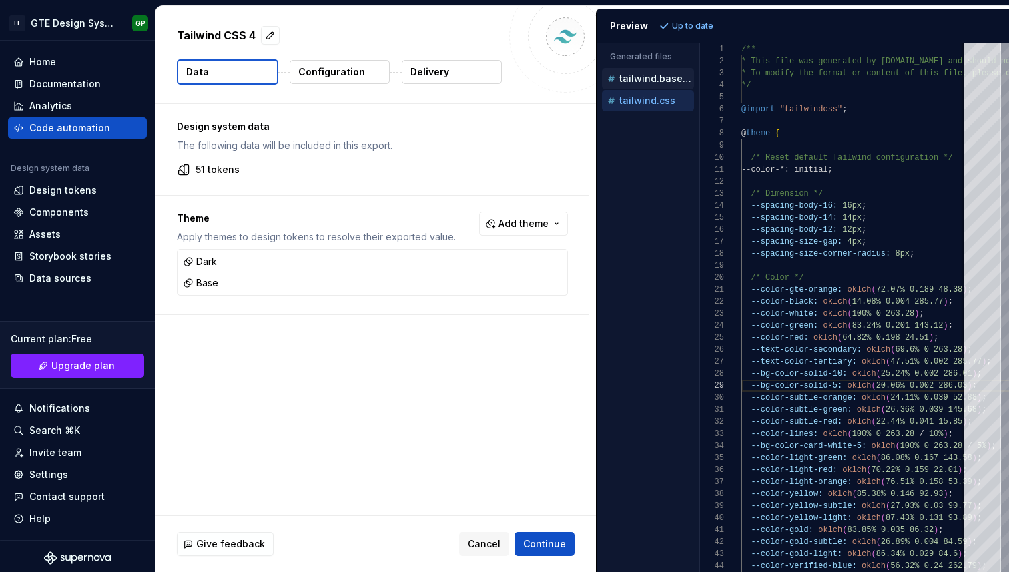
click at [635, 75] on p "tailwind.base.css" at bounding box center [656, 78] width 75 height 11
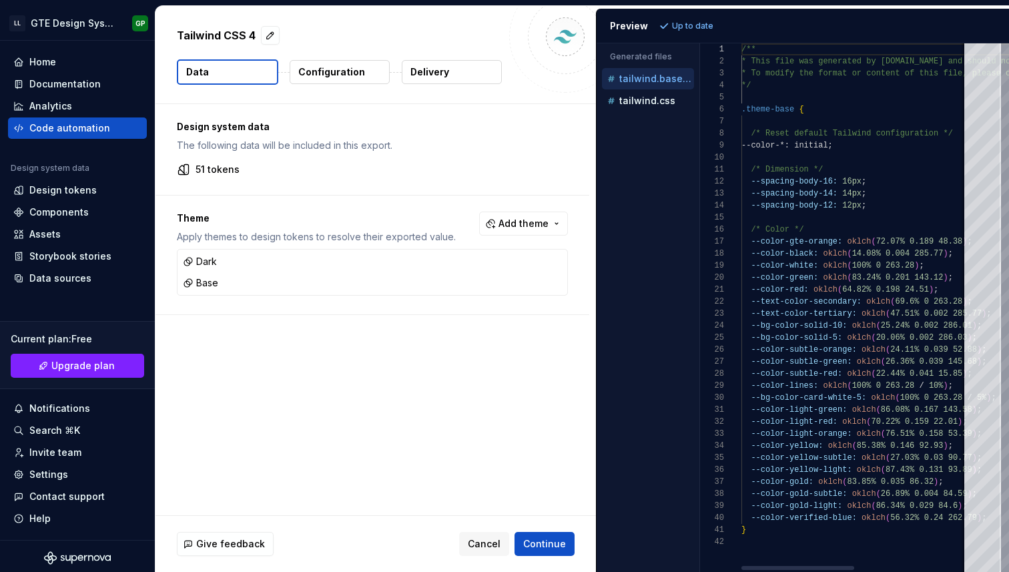
scroll to position [120, 0]
click at [634, 102] on p "tailwind.css" at bounding box center [647, 100] width 56 height 11
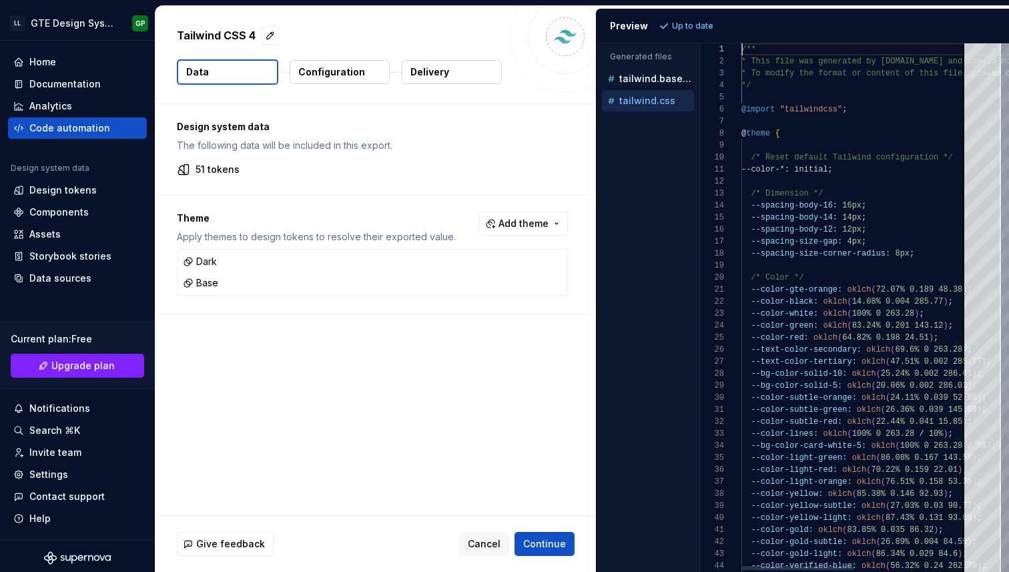
scroll to position [0, 48]
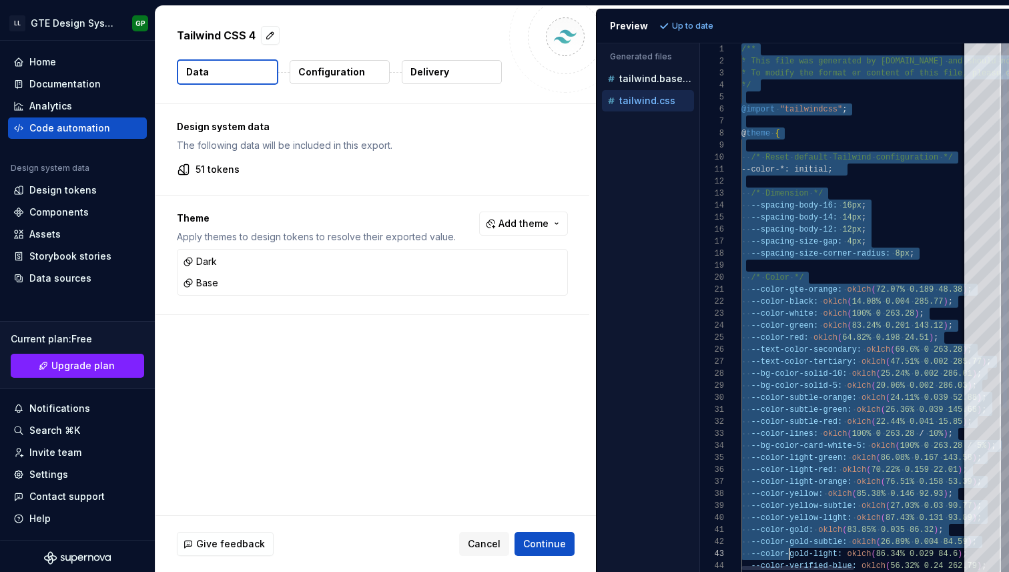
drag, startPoint x: 743, startPoint y: 51, endPoint x: 791, endPoint y: 558, distance: 509.4
click at [791, 558] on div "/** * This file was generated by [DOMAIN_NAME] and sho uld not be changed manua…" at bounding box center [969, 425] width 456 height 765
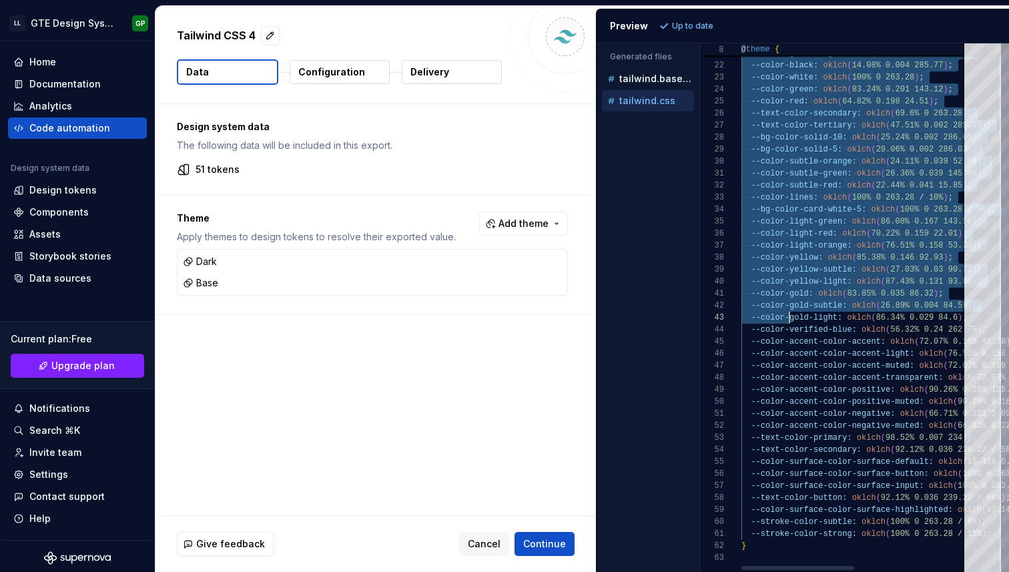
type textarea "**********"
click at [791, 558] on div "/* Color */ --color-gte-orange: oklch ( 72.07% 0.189 48.38 ) ; --color-black: o…" at bounding box center [969, 189] width 456 height 765
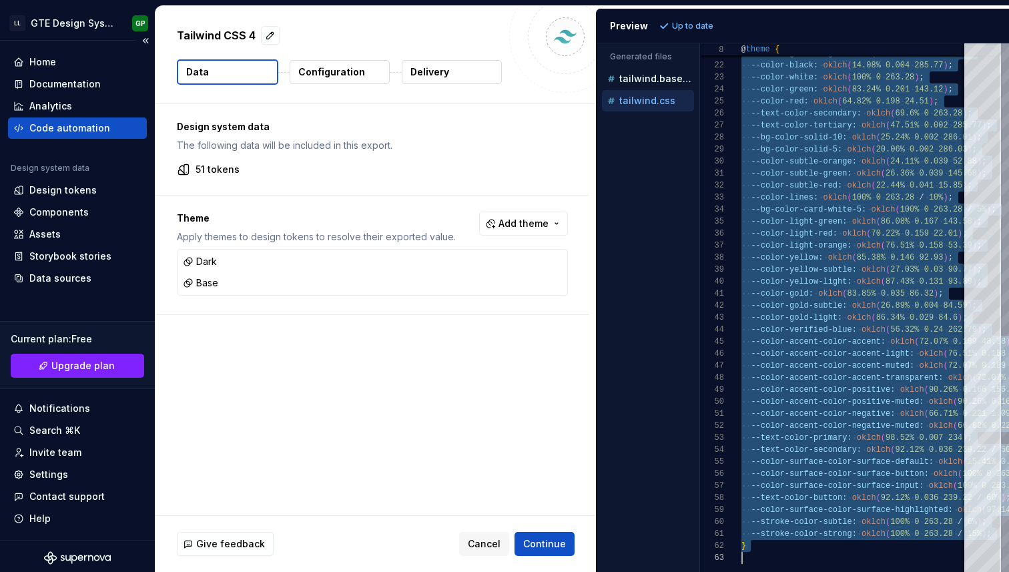
click at [38, 121] on div "Code automation" at bounding box center [69, 127] width 81 height 13
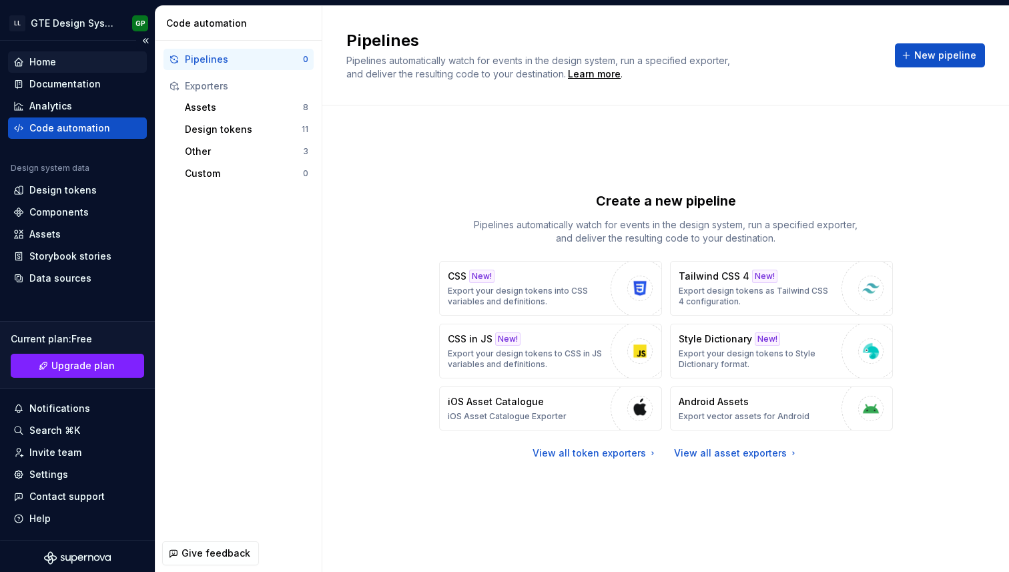
click at [62, 59] on div "Home" at bounding box center [77, 61] width 128 height 13
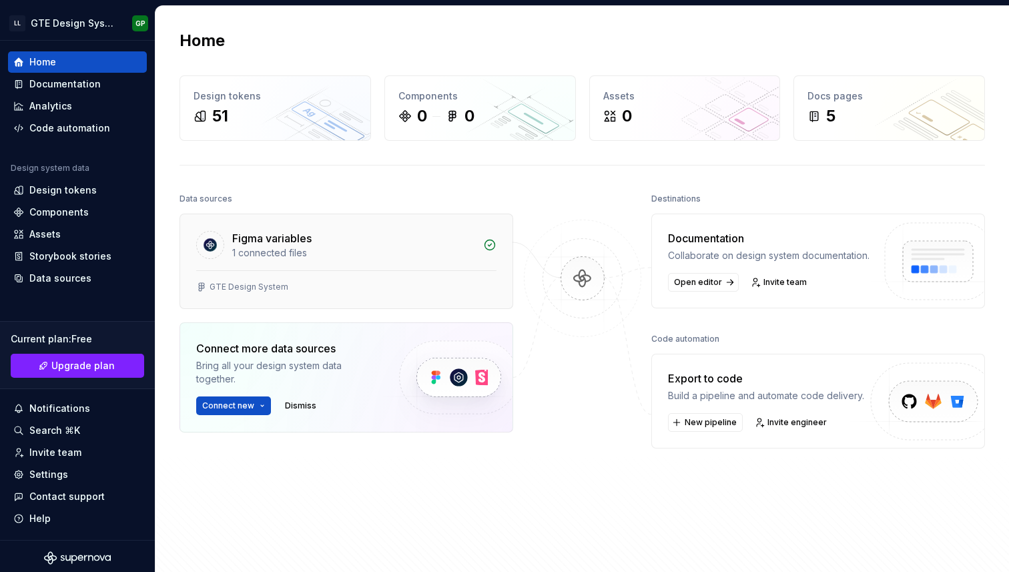
click at [366, 276] on div "GTE Design System" at bounding box center [346, 289] width 332 height 38
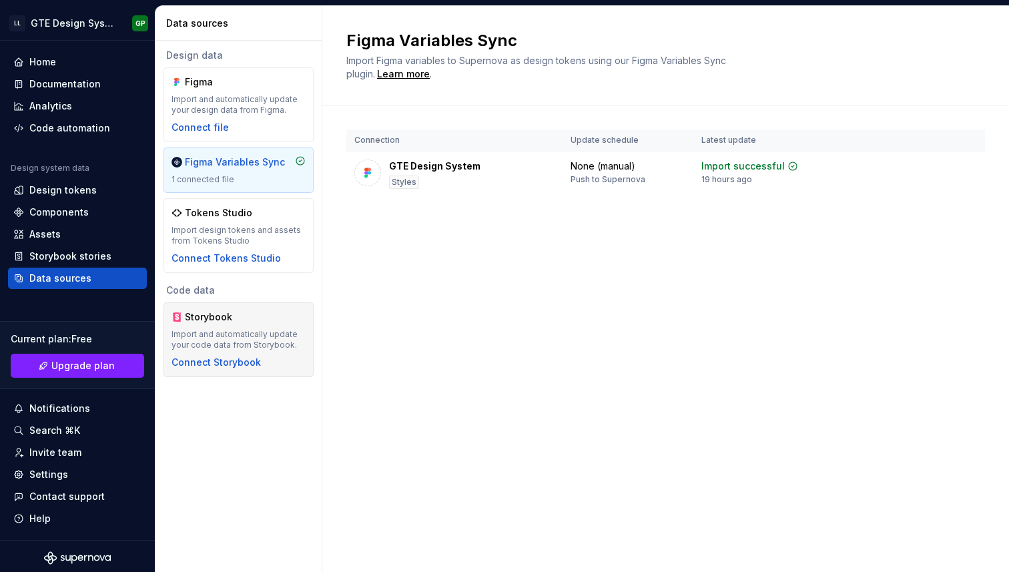
click at [214, 312] on div "Storybook" at bounding box center [217, 316] width 64 height 13
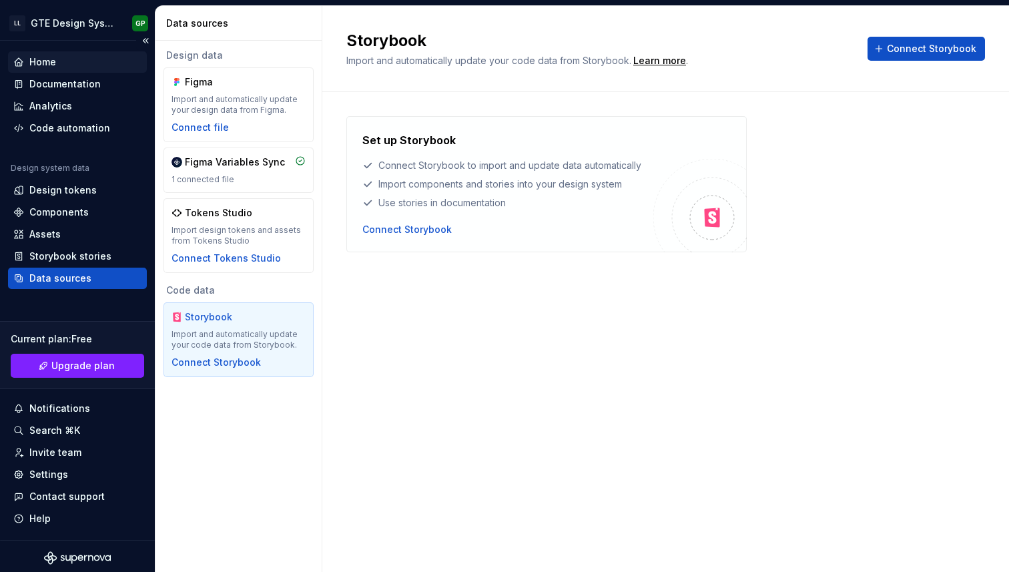
click at [64, 64] on div "Home" at bounding box center [77, 61] width 128 height 13
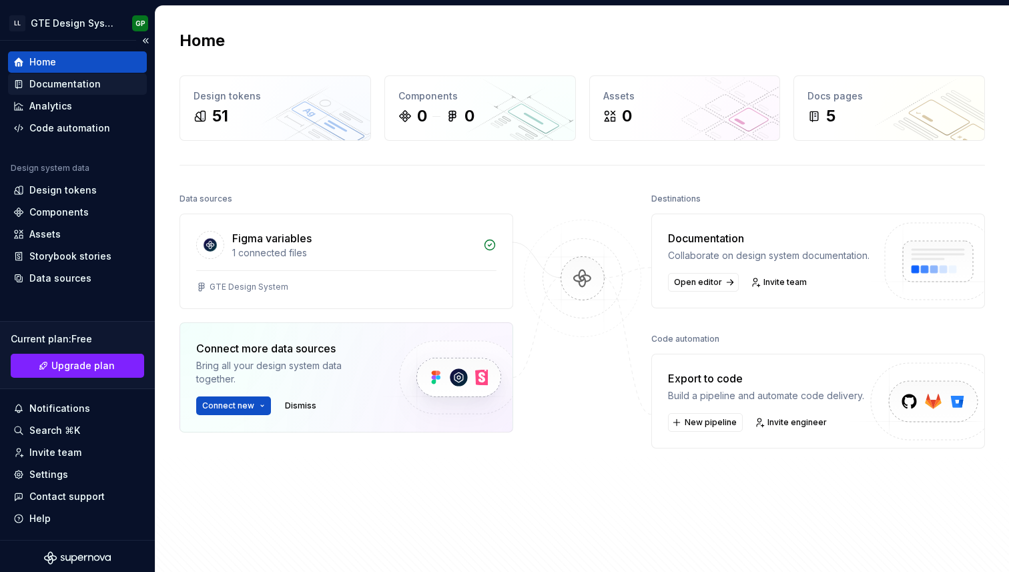
click at [69, 79] on div "Documentation" at bounding box center [64, 83] width 71 height 13
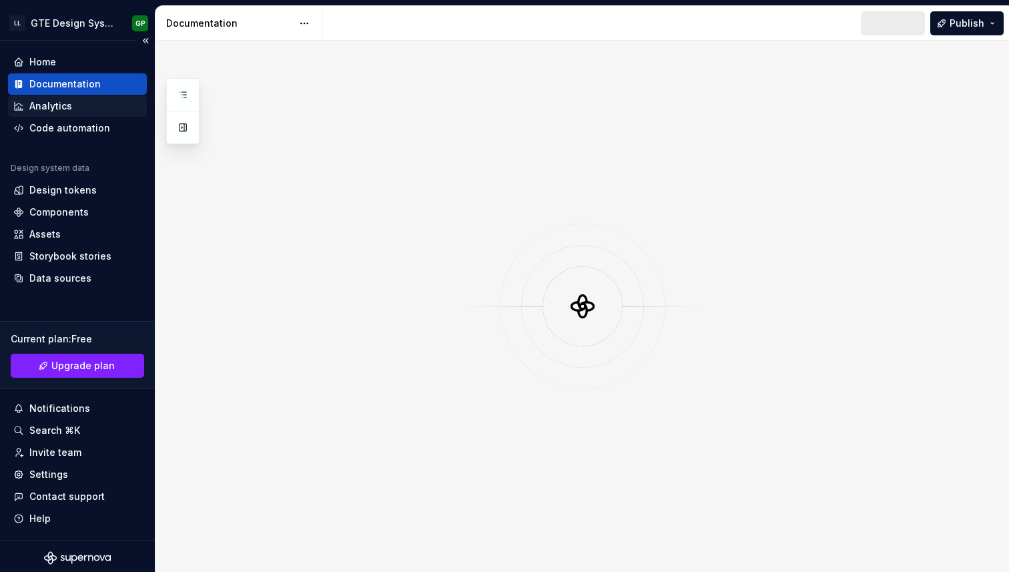
click at [60, 108] on div "Analytics" at bounding box center [50, 105] width 43 height 13
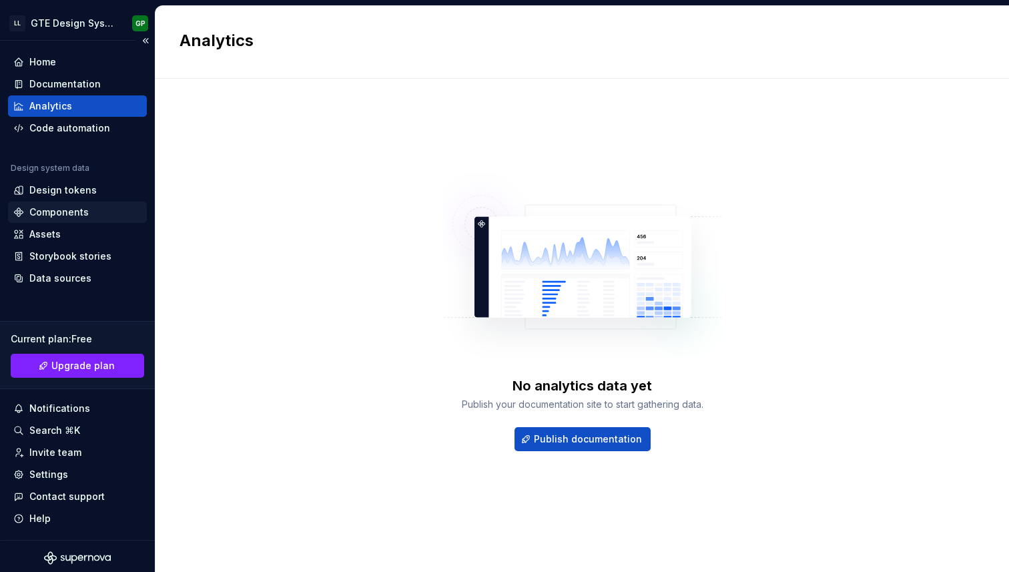
click at [87, 208] on div "Components" at bounding box center [77, 212] width 128 height 13
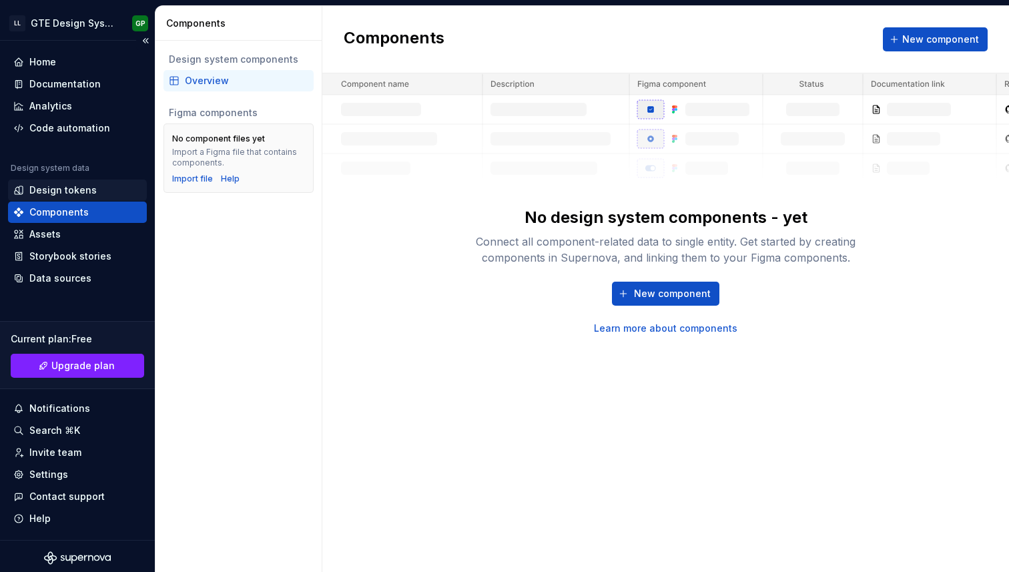
click at [78, 184] on div "Design tokens" at bounding box center [62, 190] width 67 height 13
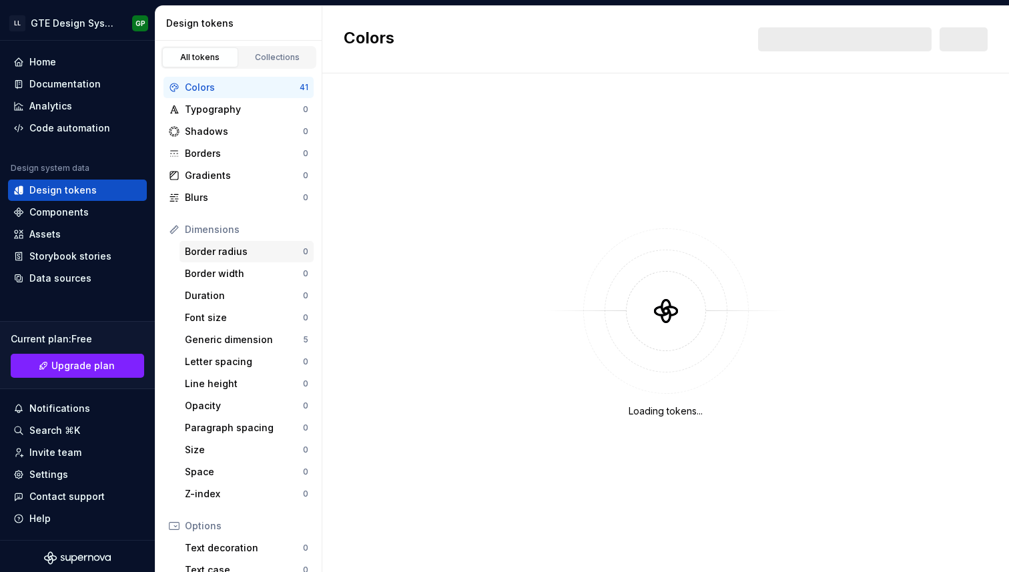
click at [273, 252] on div "Border radius" at bounding box center [244, 251] width 118 height 13
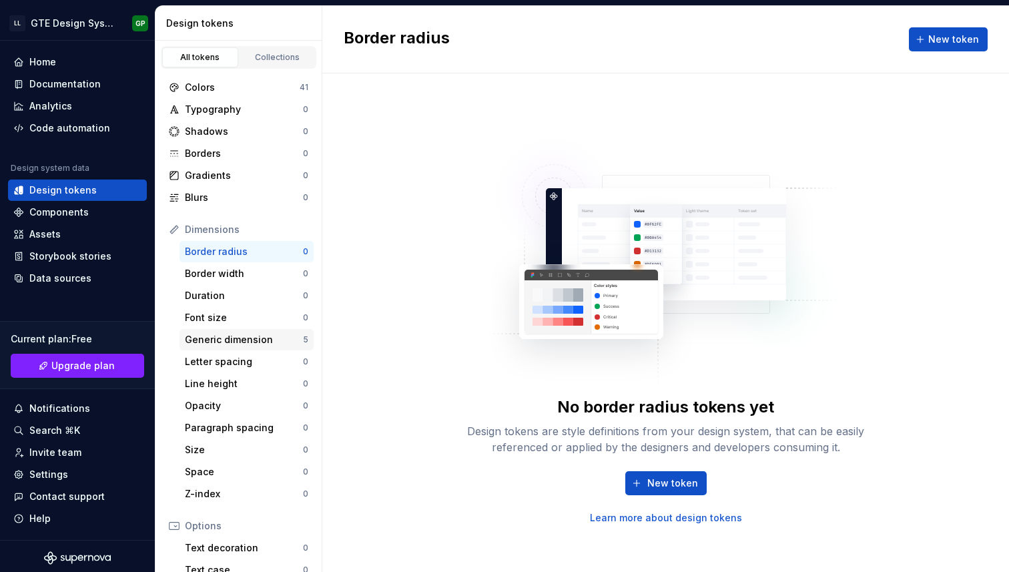
click at [266, 333] on div "Generic dimension" at bounding box center [244, 339] width 118 height 13
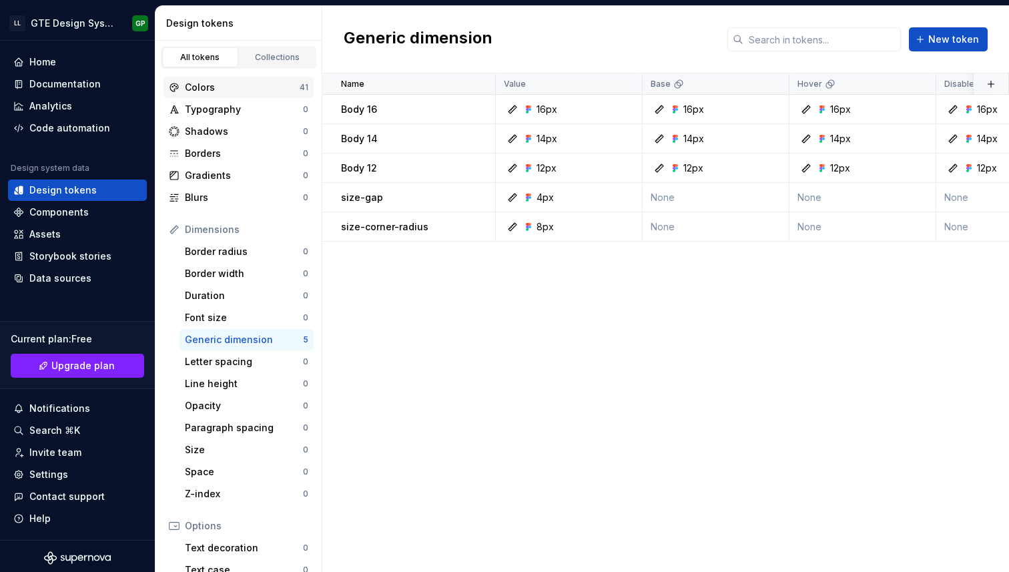
click at [213, 91] on div "Colors" at bounding box center [242, 87] width 115 height 13
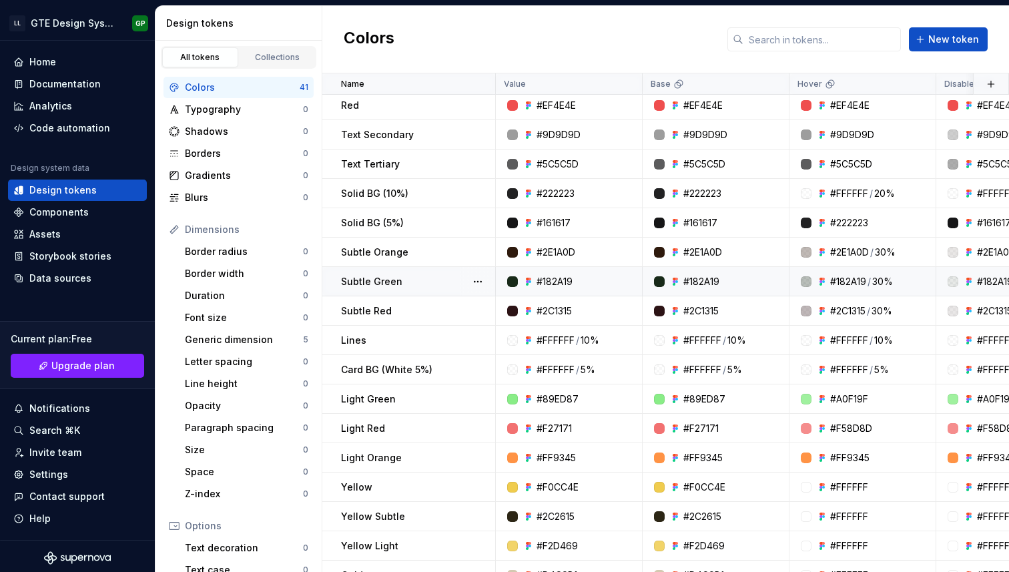
scroll to position [122, 0]
click at [269, 59] on div "Collections" at bounding box center [277, 57] width 67 height 11
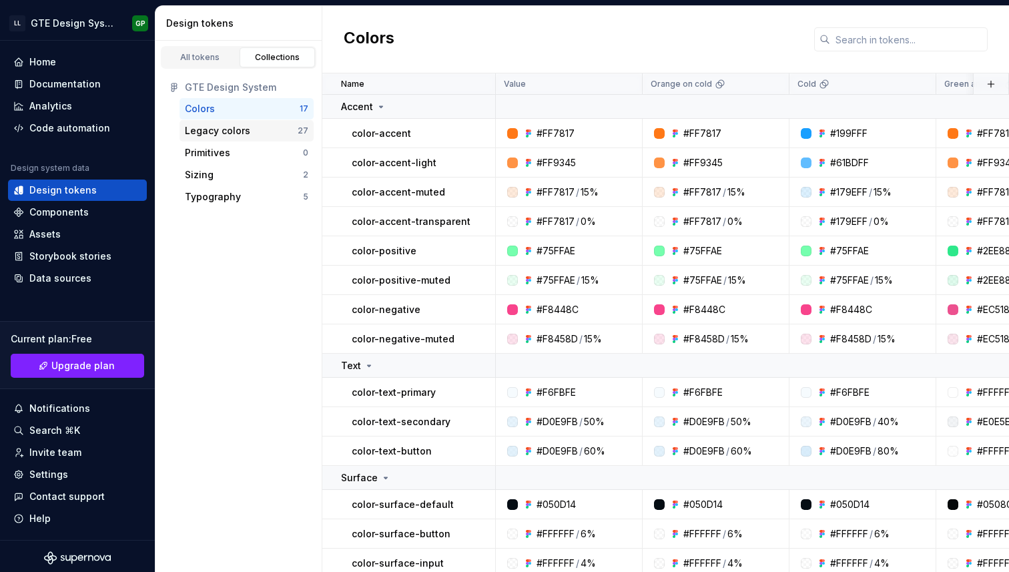
click at [216, 132] on div "Legacy colors" at bounding box center [217, 130] width 65 height 13
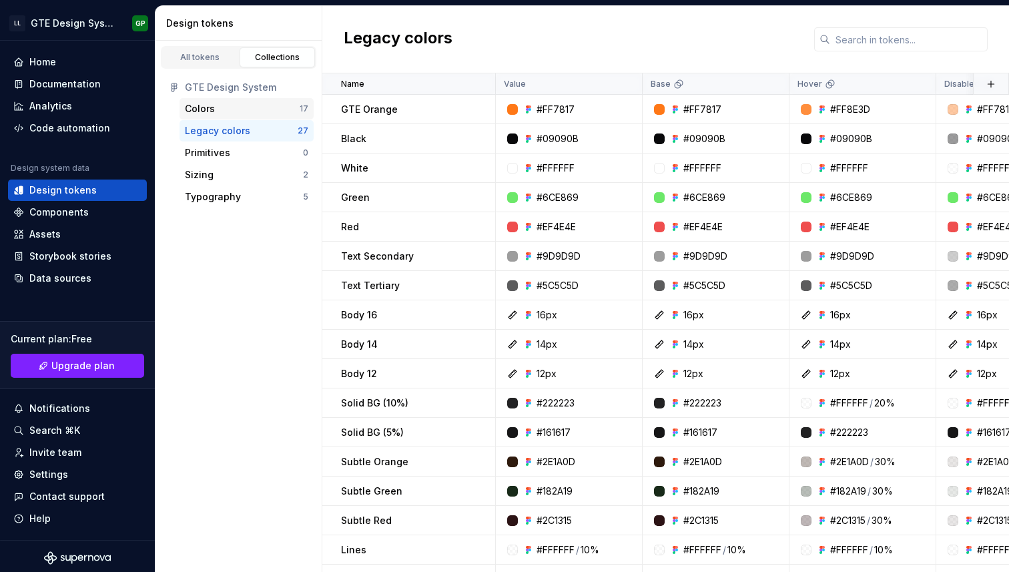
click at [222, 105] on div "Colors" at bounding box center [242, 108] width 115 height 13
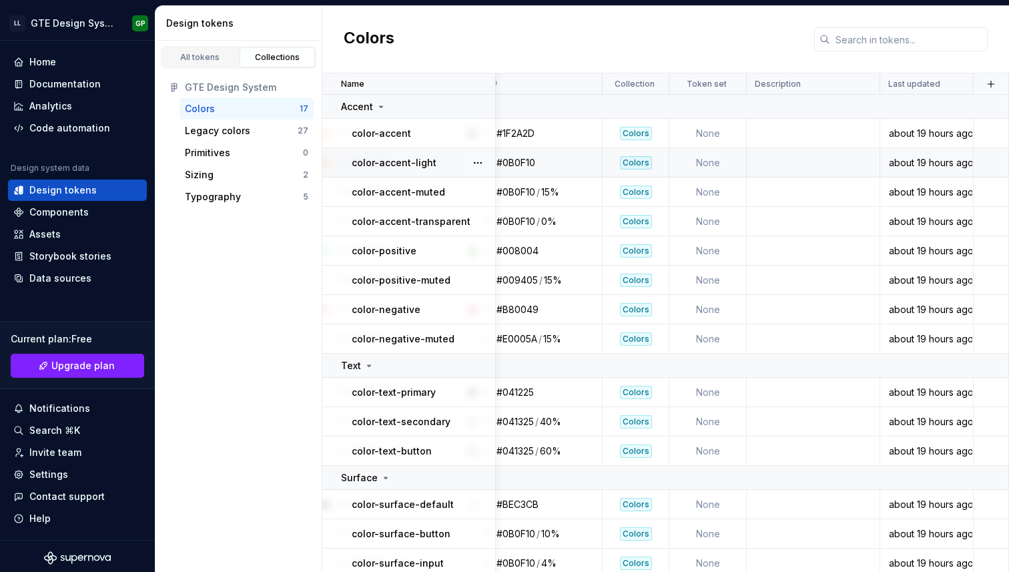
scroll to position [0, 627]
click at [214, 200] on div "Typography" at bounding box center [213, 196] width 56 height 13
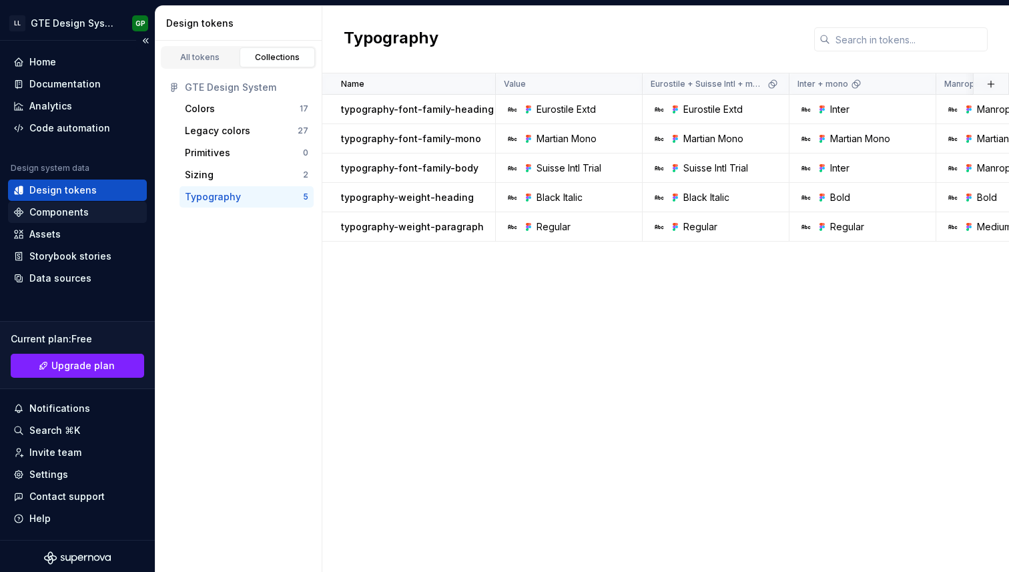
click at [93, 214] on div "Components" at bounding box center [77, 212] width 128 height 13
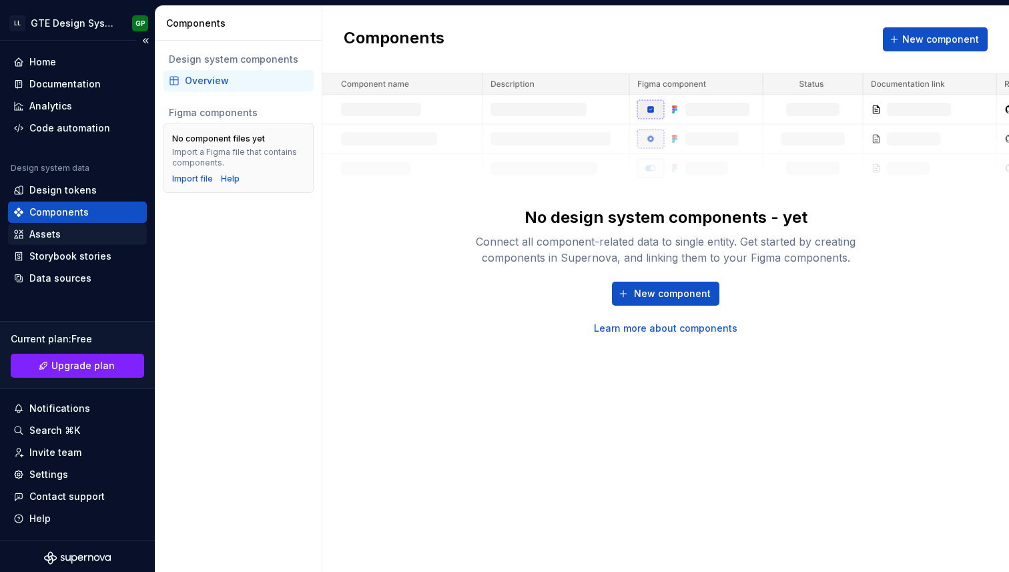
click at [51, 238] on div "Assets" at bounding box center [44, 234] width 31 height 13
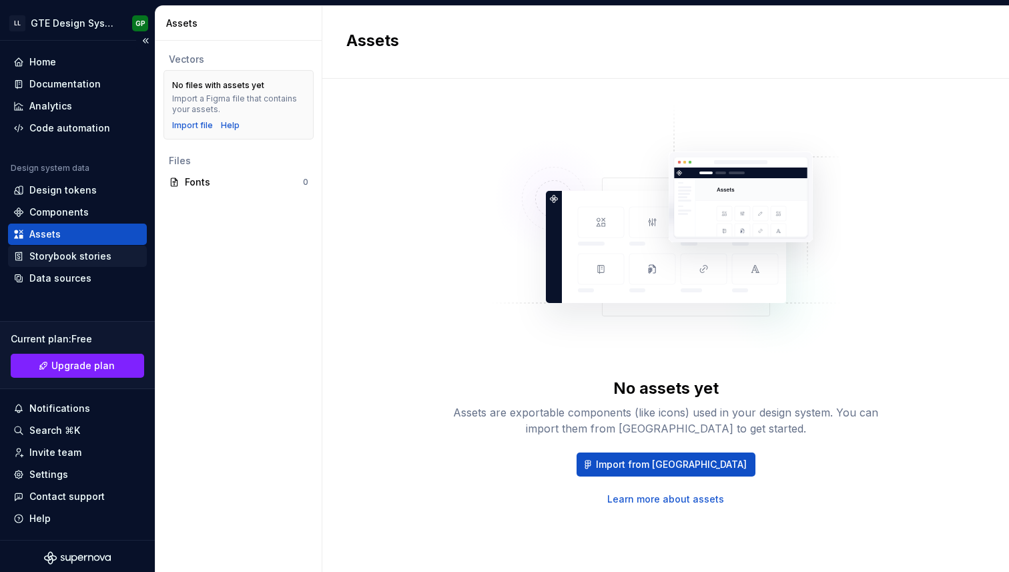
click at [79, 262] on div "Storybook stories" at bounding box center [70, 256] width 82 height 13
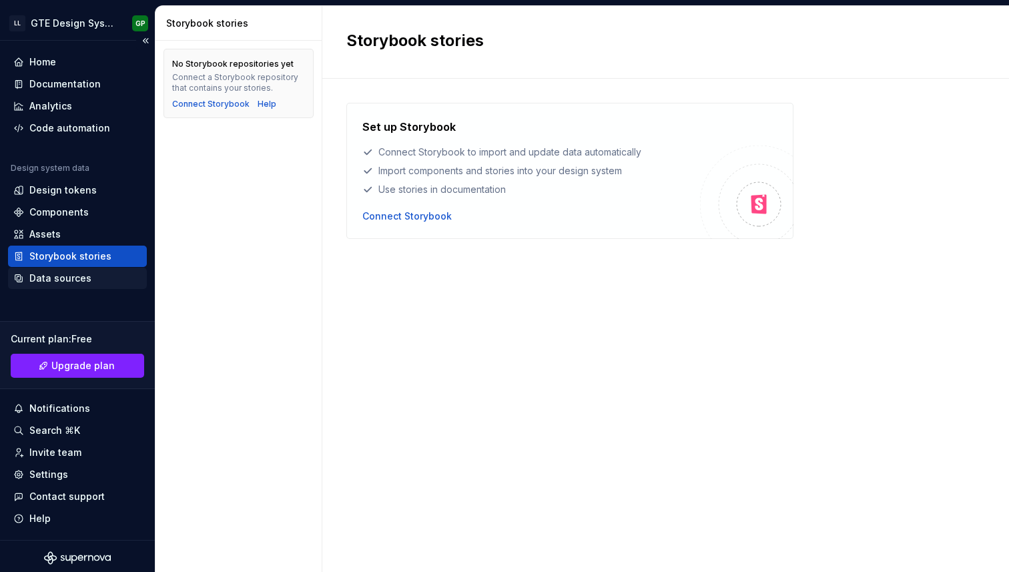
click at [71, 274] on div "Data sources" at bounding box center [60, 278] width 62 height 13
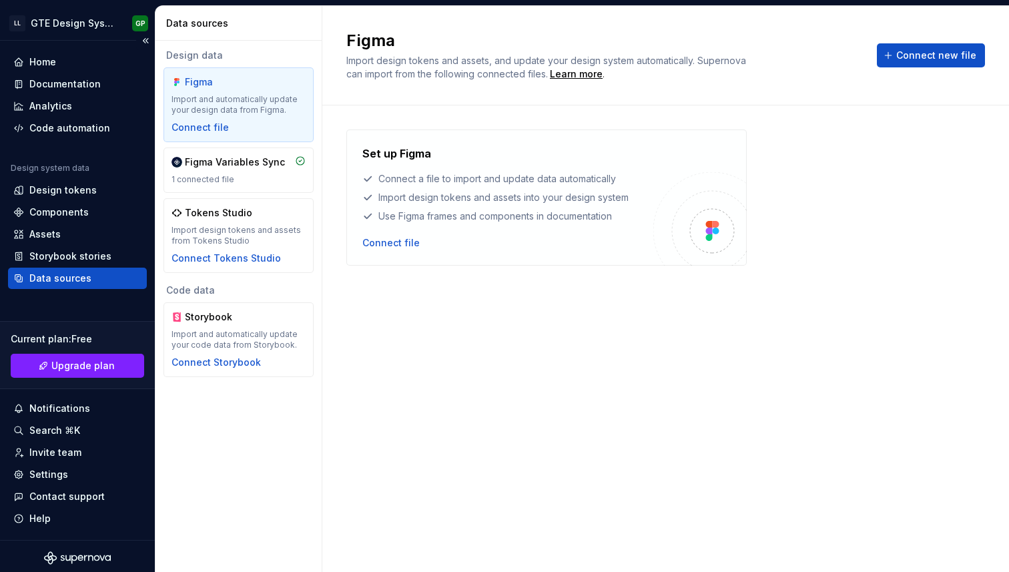
scroll to position [3, 0]
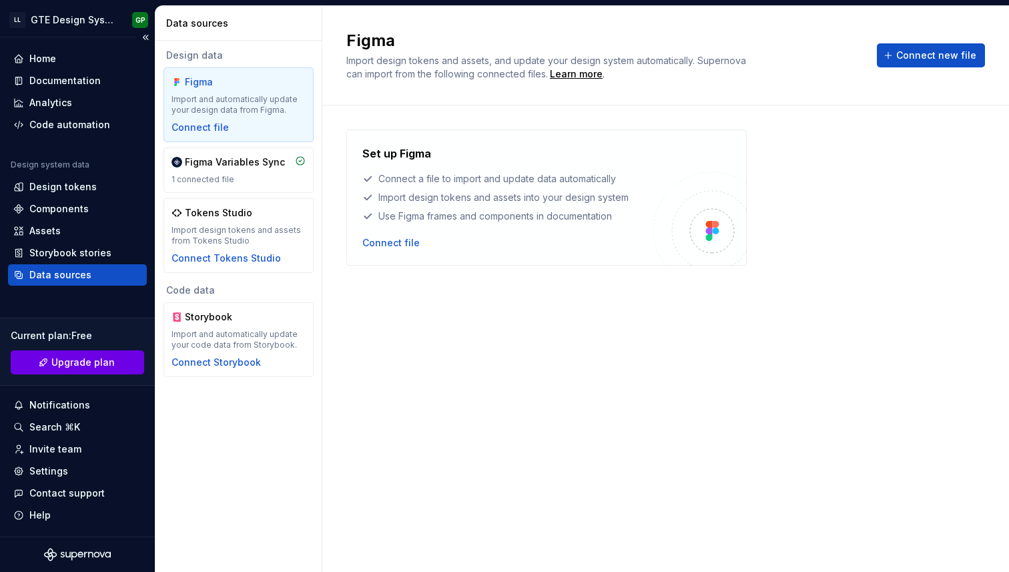
click at [69, 369] on link "Upgrade plan" at bounding box center [77, 362] width 133 height 24
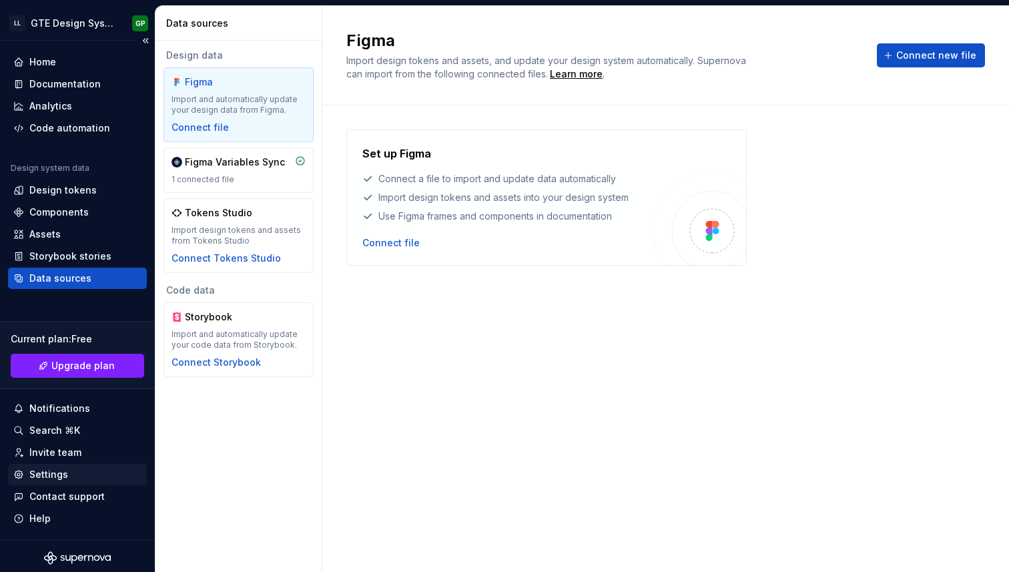
click at [63, 471] on div "Settings" at bounding box center [48, 474] width 39 height 13
click at [70, 64] on div "Home" at bounding box center [77, 61] width 128 height 13
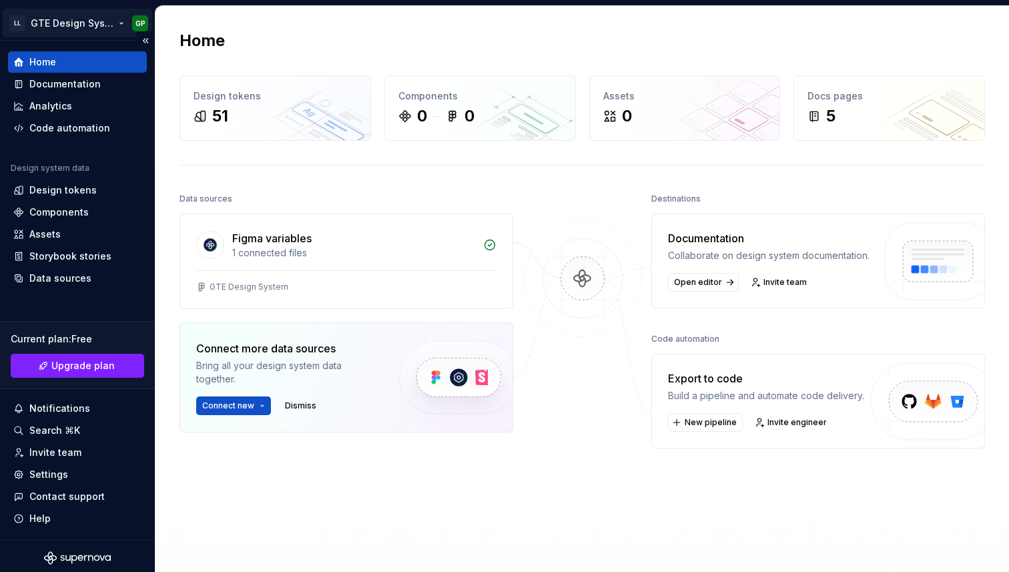
click at [137, 22] on html "LL GTE Design System GP Home Documentation Analytics Code automation Design sys…" at bounding box center [504, 286] width 1009 height 572
click at [304, 52] on html "LL GTE Design System GP Home Documentation Analytics Code automation Design sys…" at bounding box center [504, 286] width 1009 height 572
click at [724, 262] on div "Collaborate on design system documentation." at bounding box center [769, 255] width 202 height 13
click at [701, 286] on link "Open editor" at bounding box center [703, 282] width 71 height 19
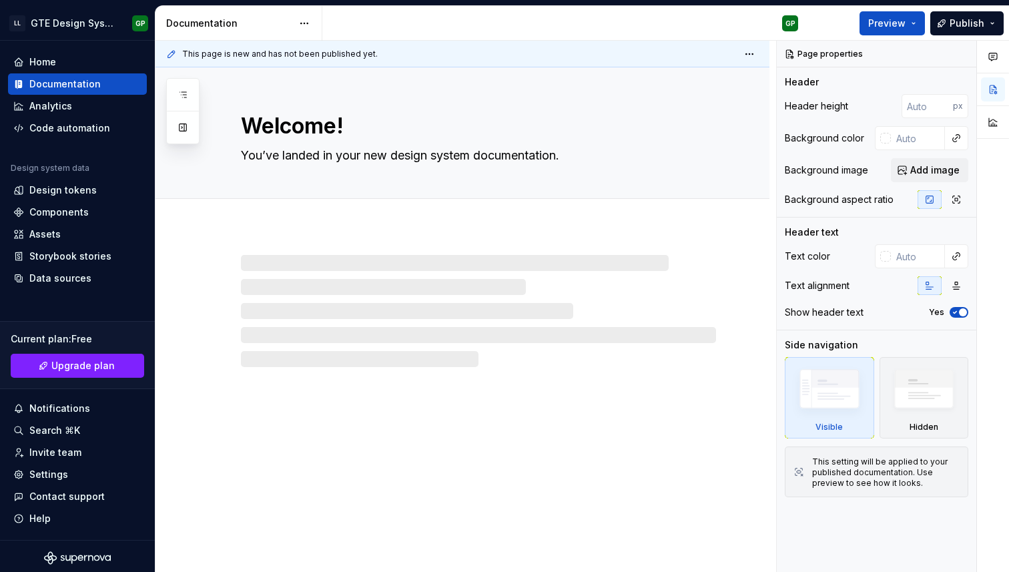
type textarea "*"
